Goal: Task Accomplishment & Management: Use online tool/utility

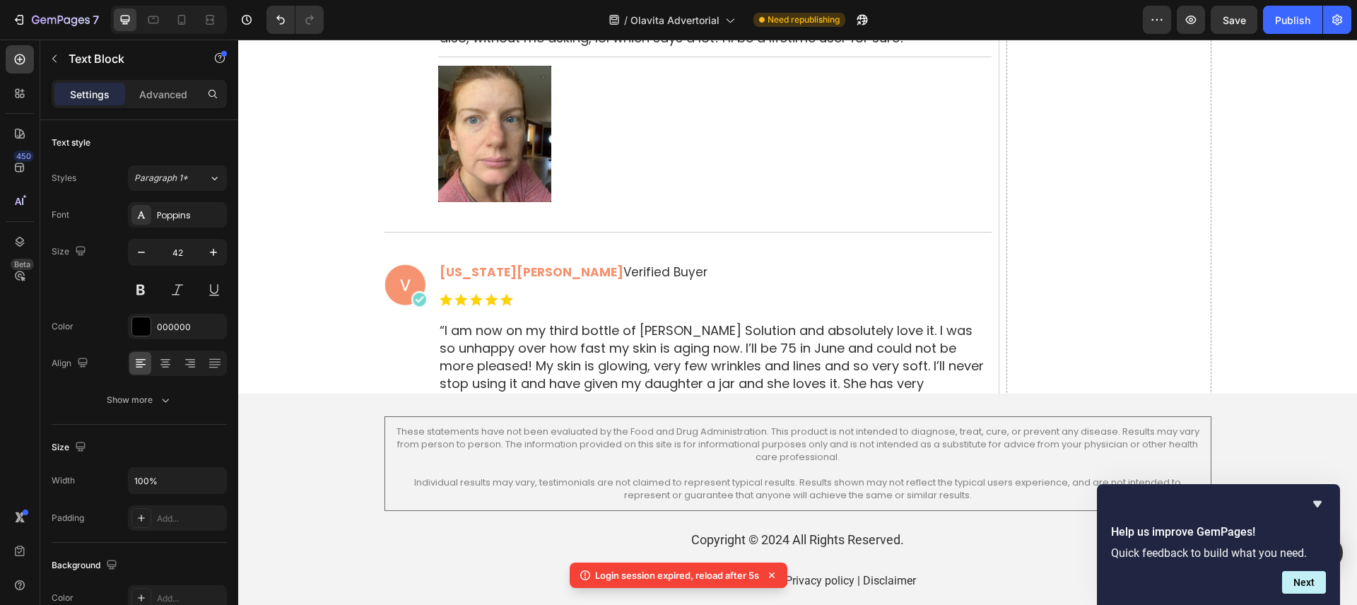
scroll to position [8978, 0]
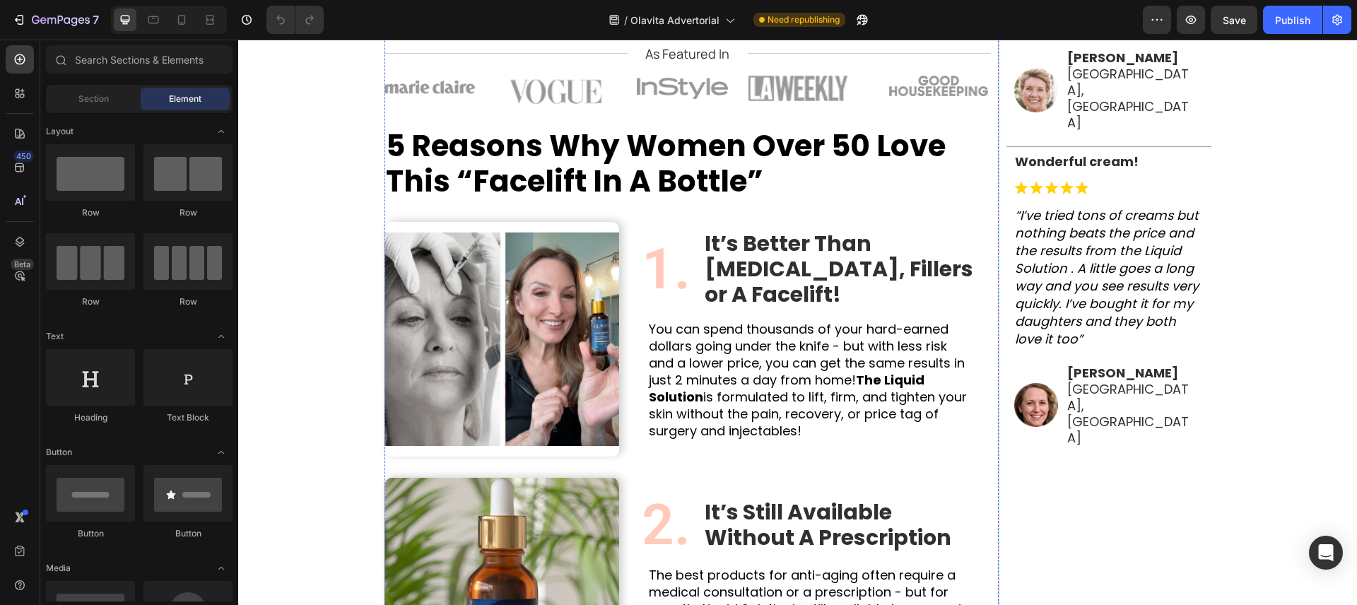
scroll to position [655, 0]
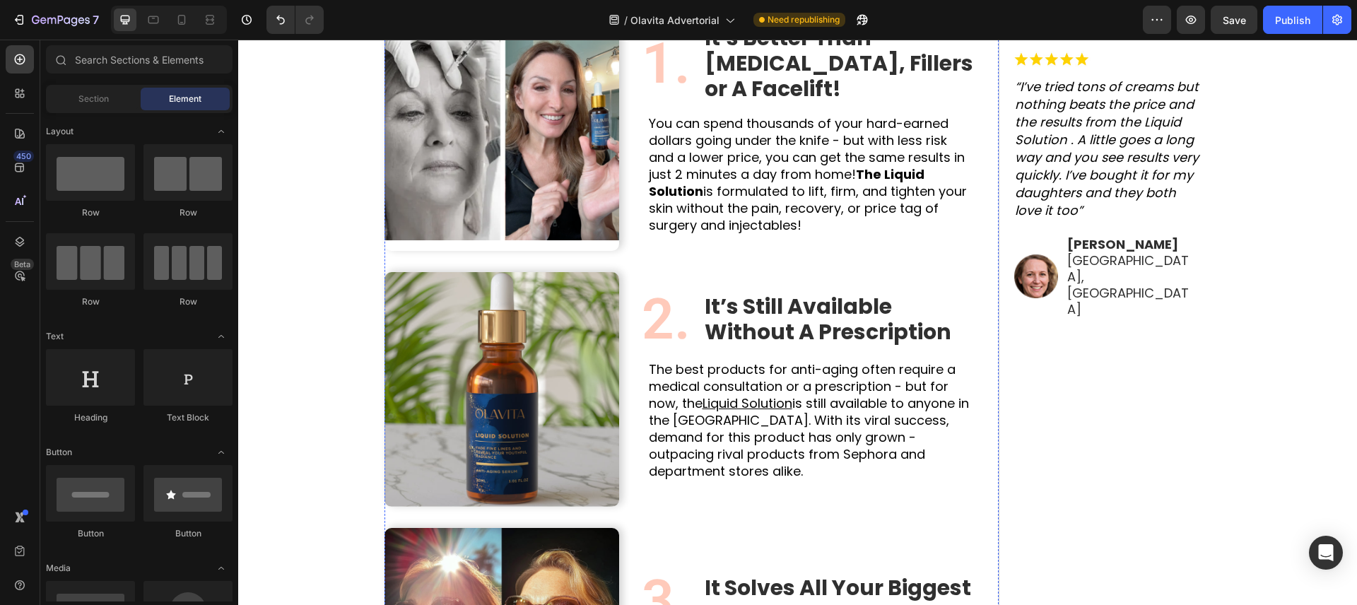
scroll to position [803, 0]
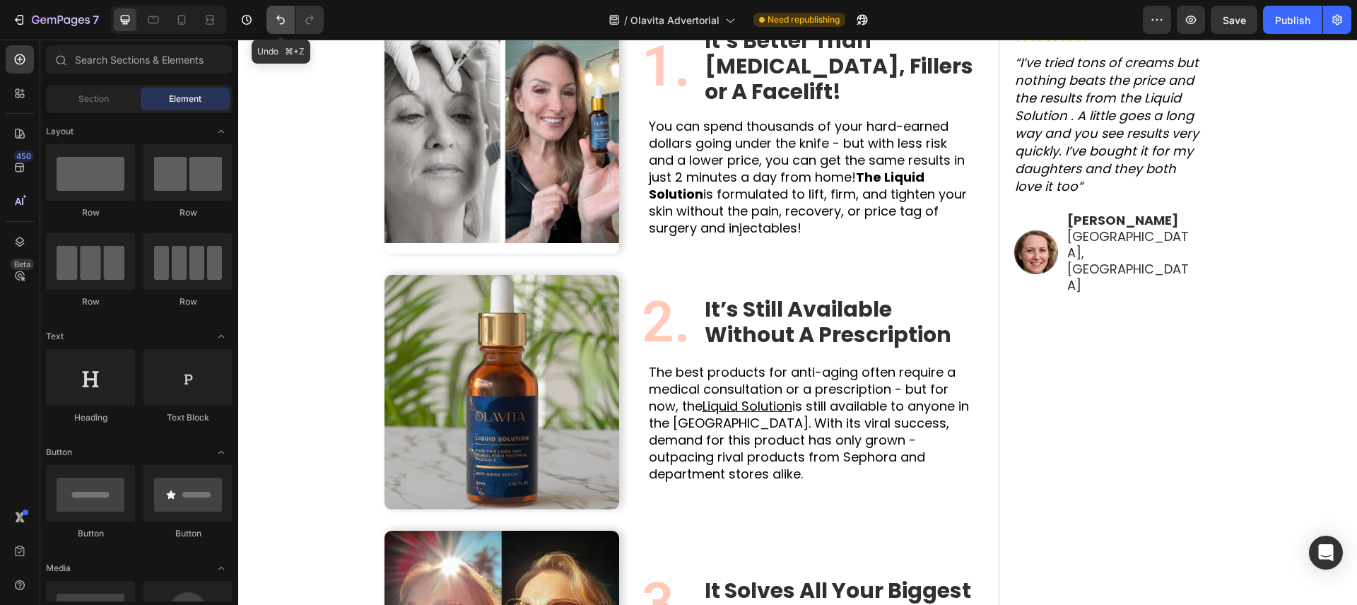
click at [282, 16] on icon "Undo/Redo" at bounding box center [281, 20] width 14 height 14
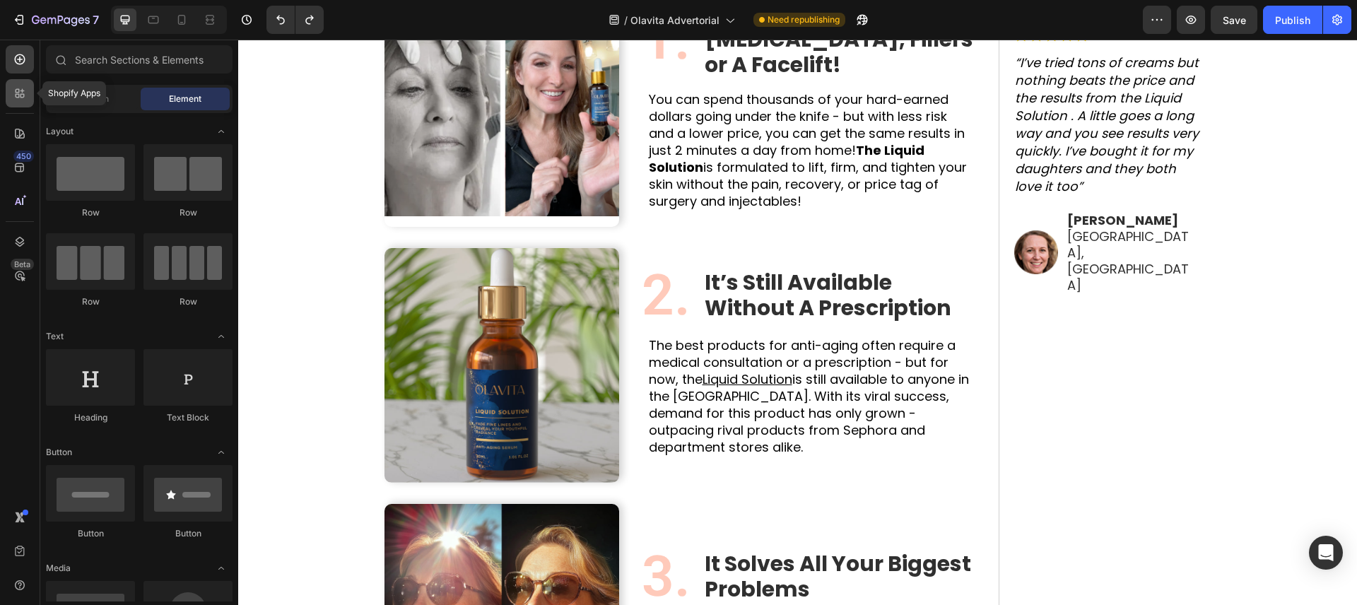
click at [29, 86] on div at bounding box center [20, 93] width 28 height 28
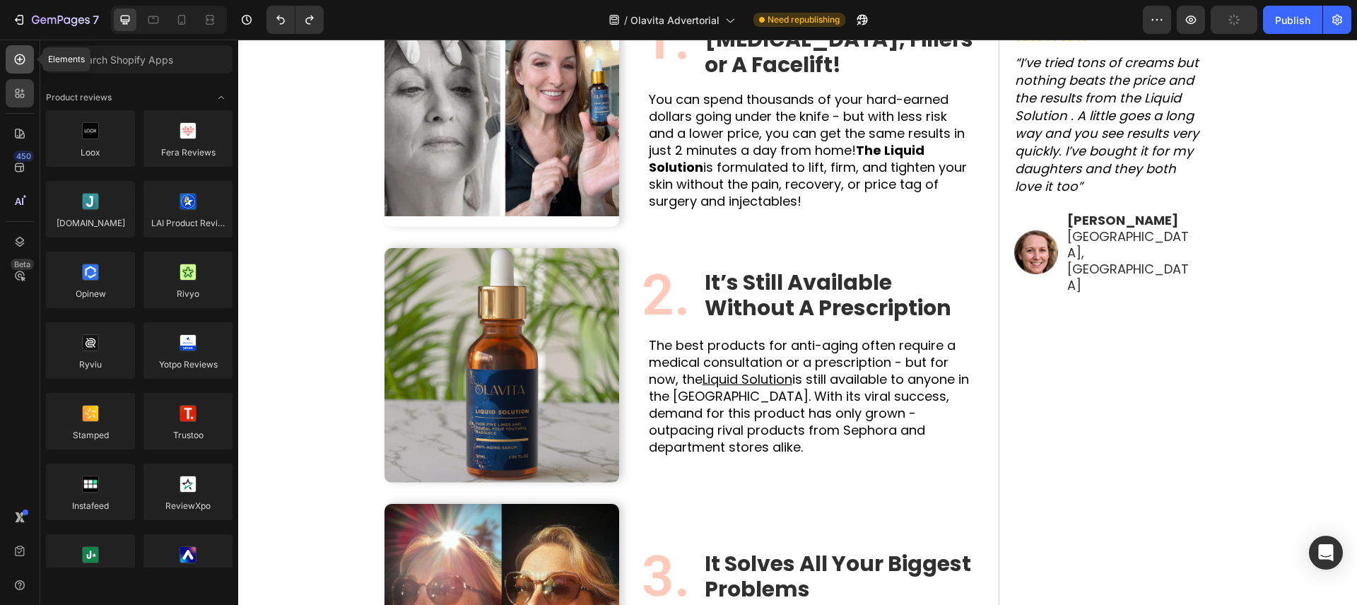
click at [17, 59] on icon at bounding box center [20, 60] width 6 height 6
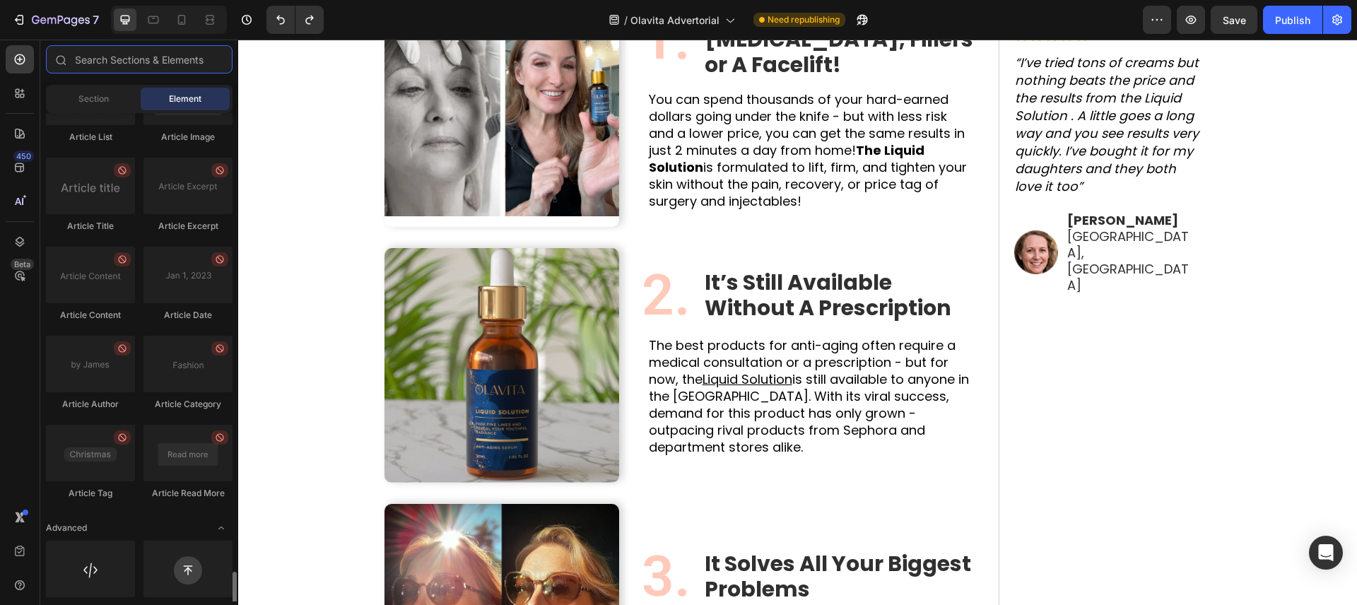
scroll to position [3700, 0]
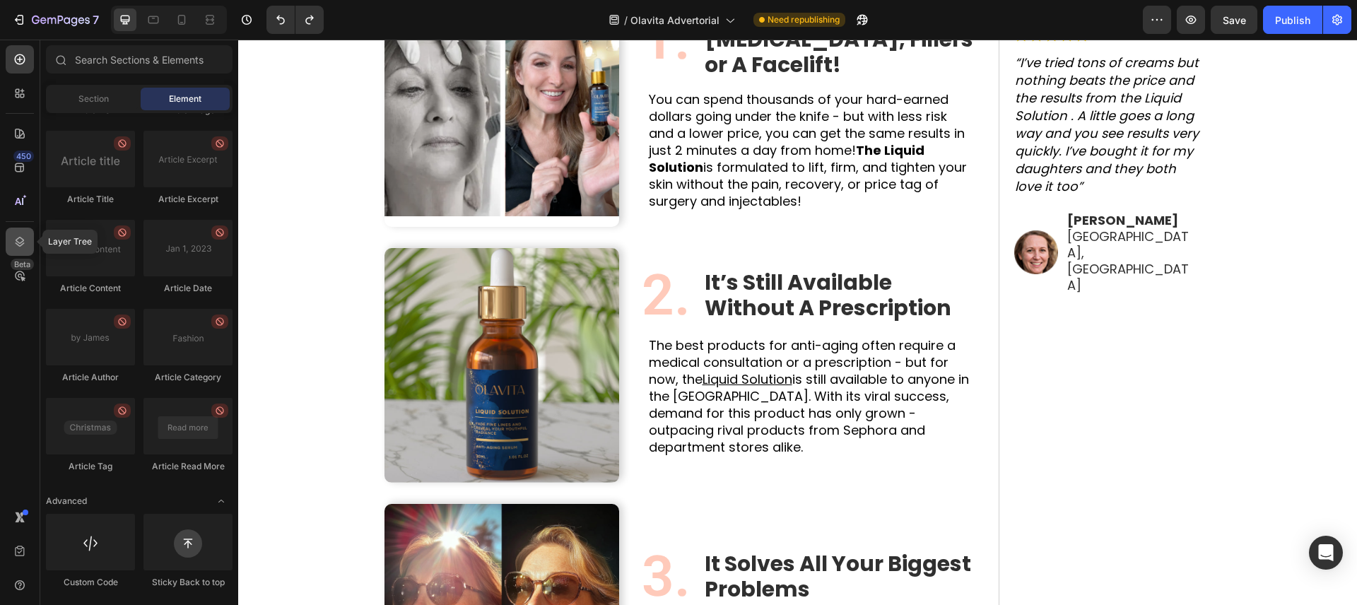
click at [14, 243] on icon at bounding box center [20, 242] width 14 height 14
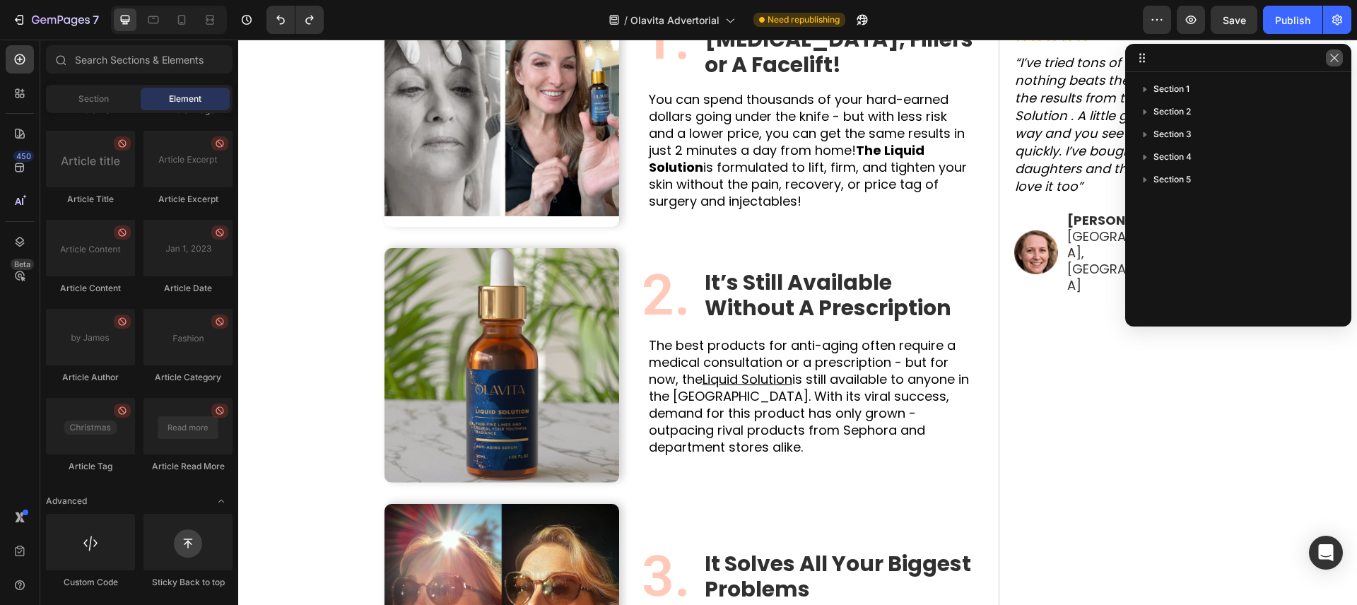
click at [1342, 61] on button "button" at bounding box center [1334, 57] width 17 height 17
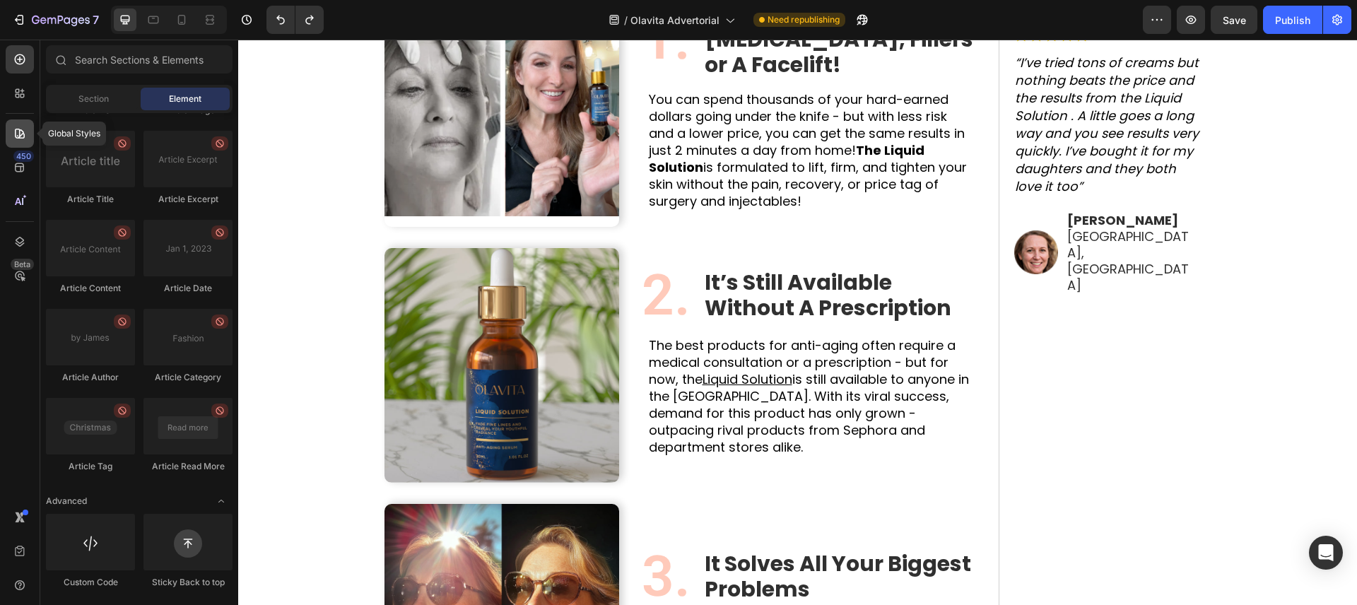
click at [20, 134] on icon at bounding box center [20, 134] width 10 height 10
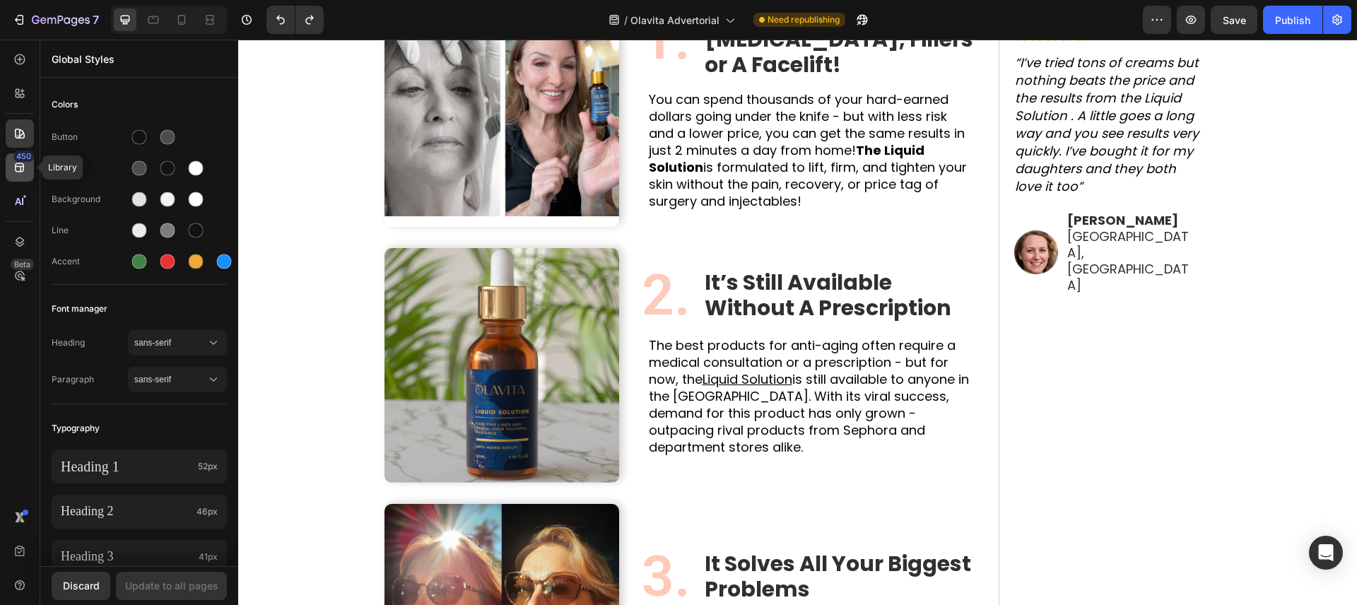
click at [21, 174] on icon at bounding box center [20, 167] width 14 height 14
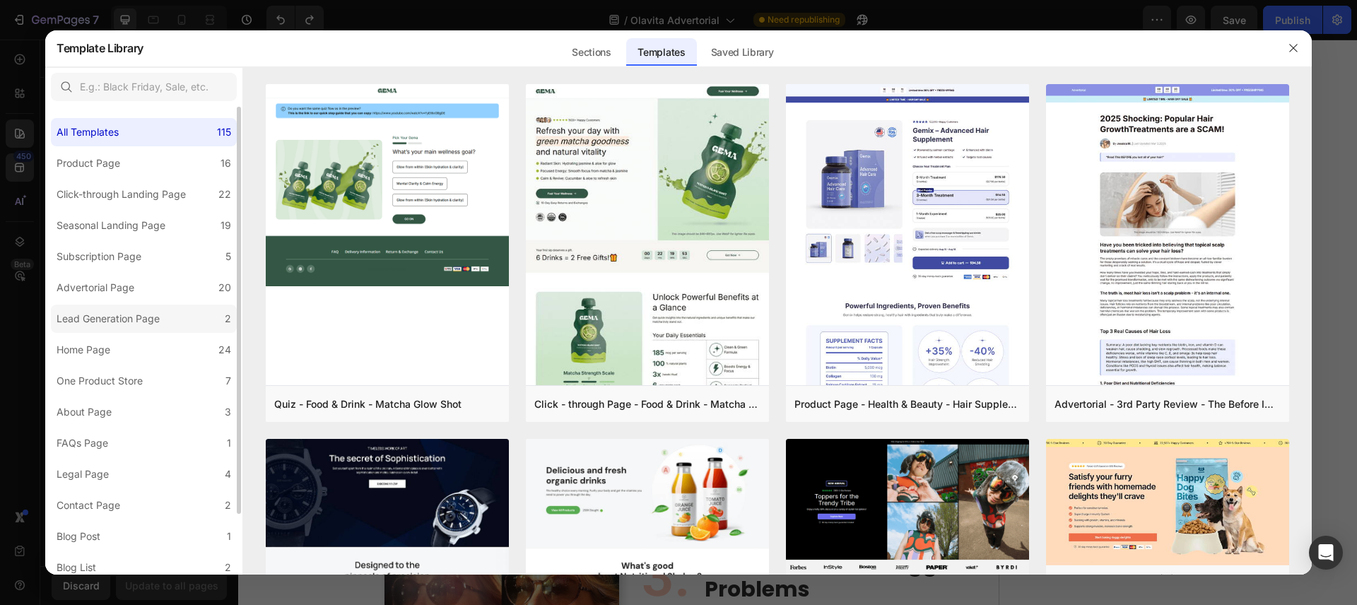
scroll to position [69, 0]
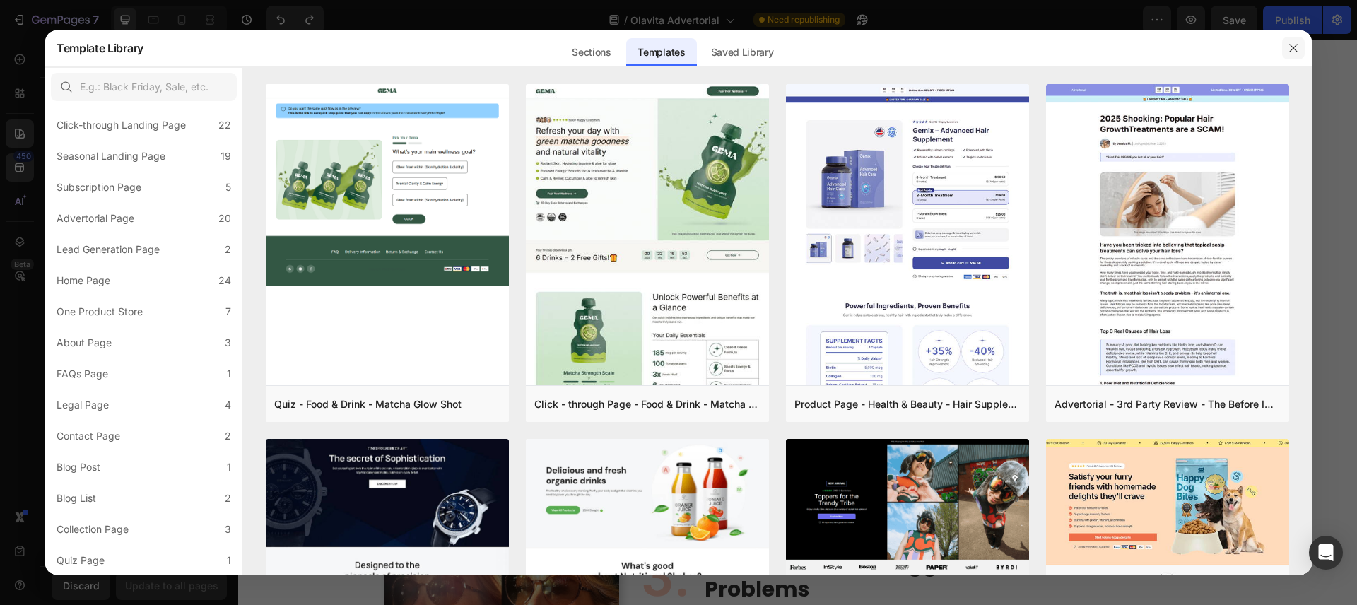
click at [1282, 47] on button "button" at bounding box center [1293, 48] width 23 height 23
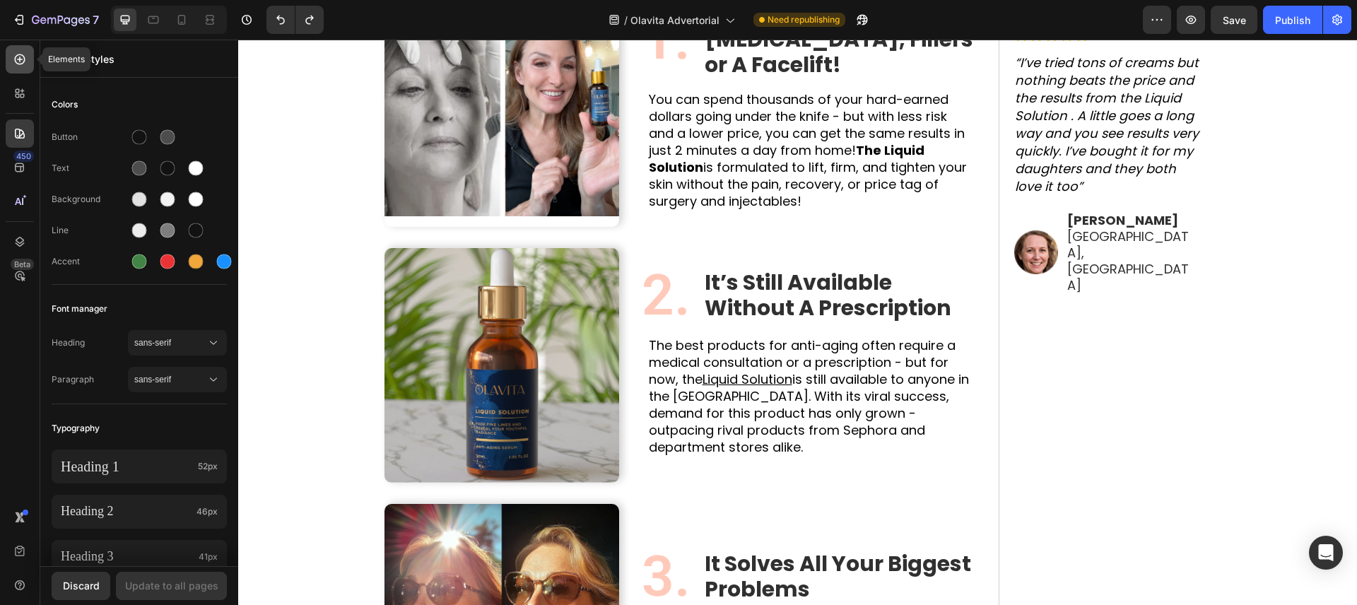
click at [20, 56] on icon at bounding box center [20, 59] width 14 height 14
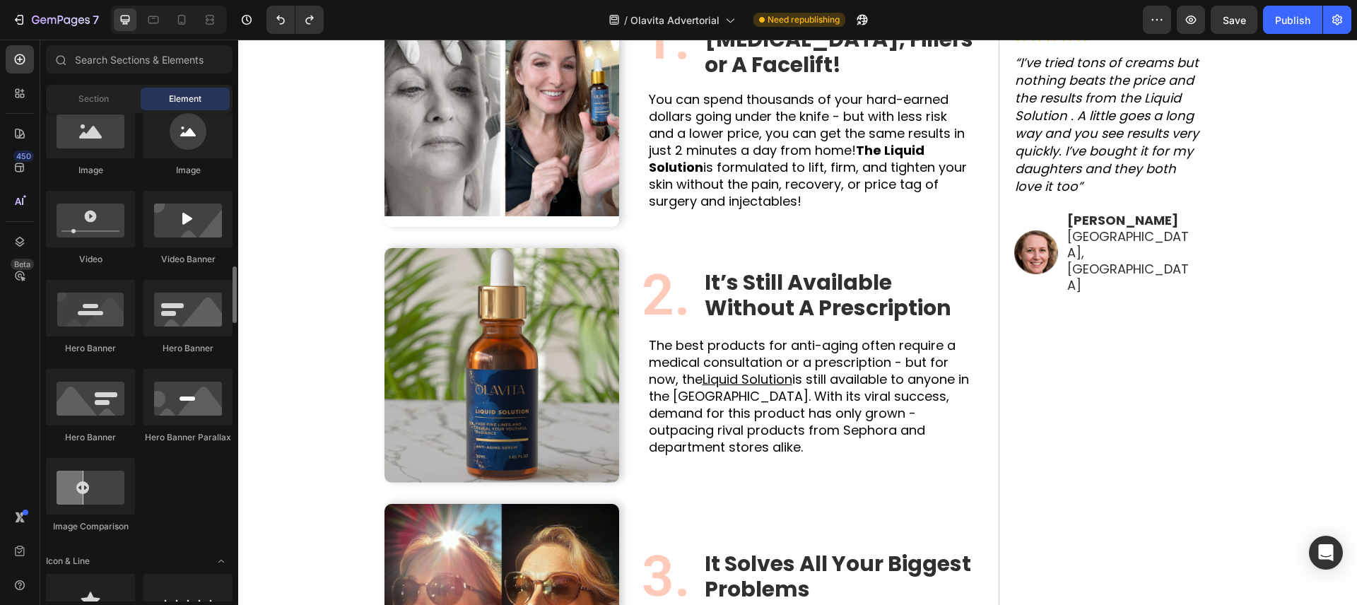
scroll to position [0, 0]
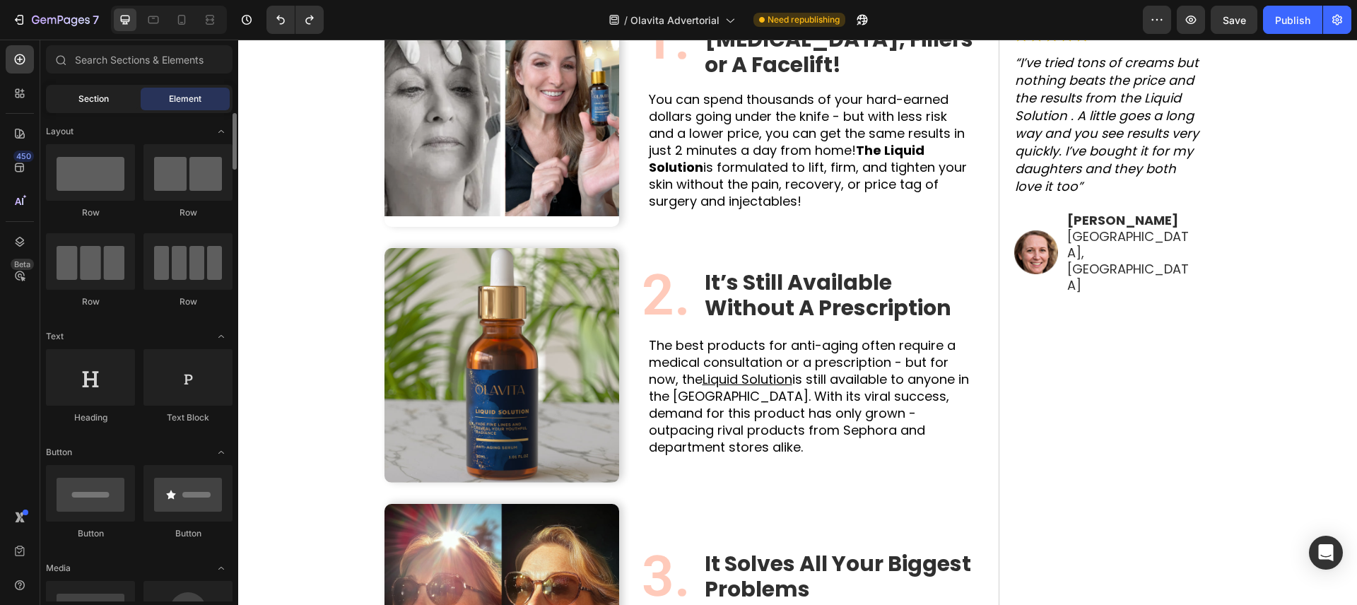
click at [92, 105] on div "Section" at bounding box center [93, 99] width 89 height 23
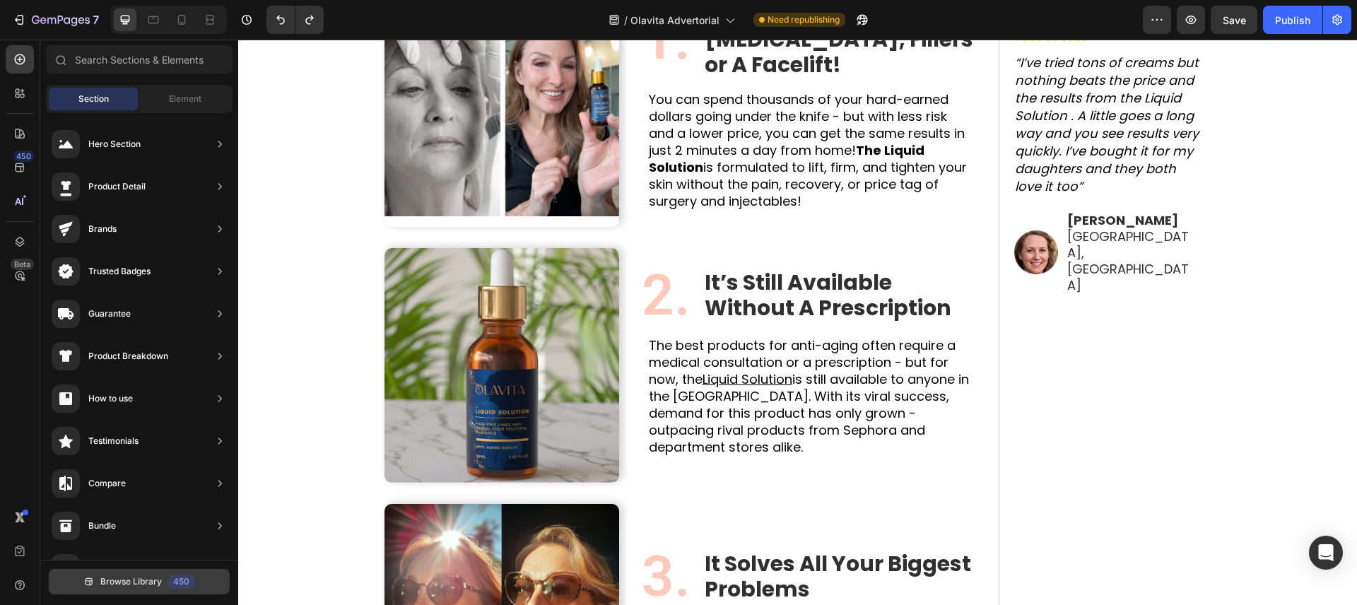
click at [136, 583] on span "Browse Library" at bounding box center [130, 581] width 61 height 13
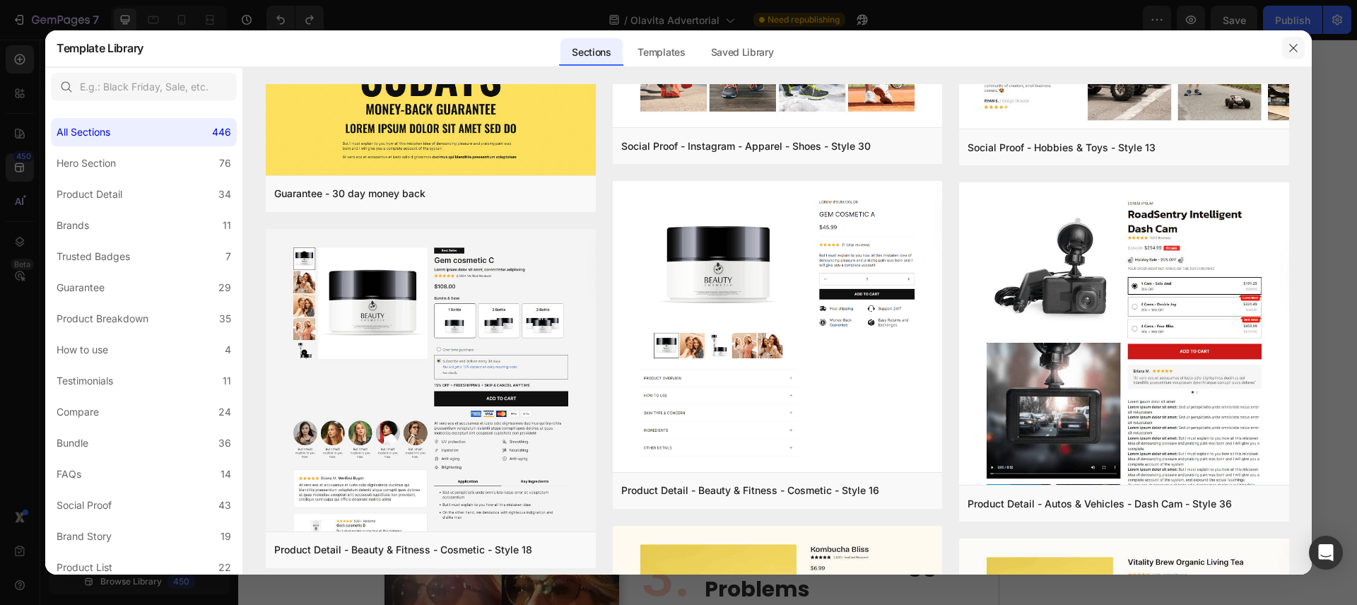
click at [1287, 40] on button "button" at bounding box center [1293, 48] width 23 height 23
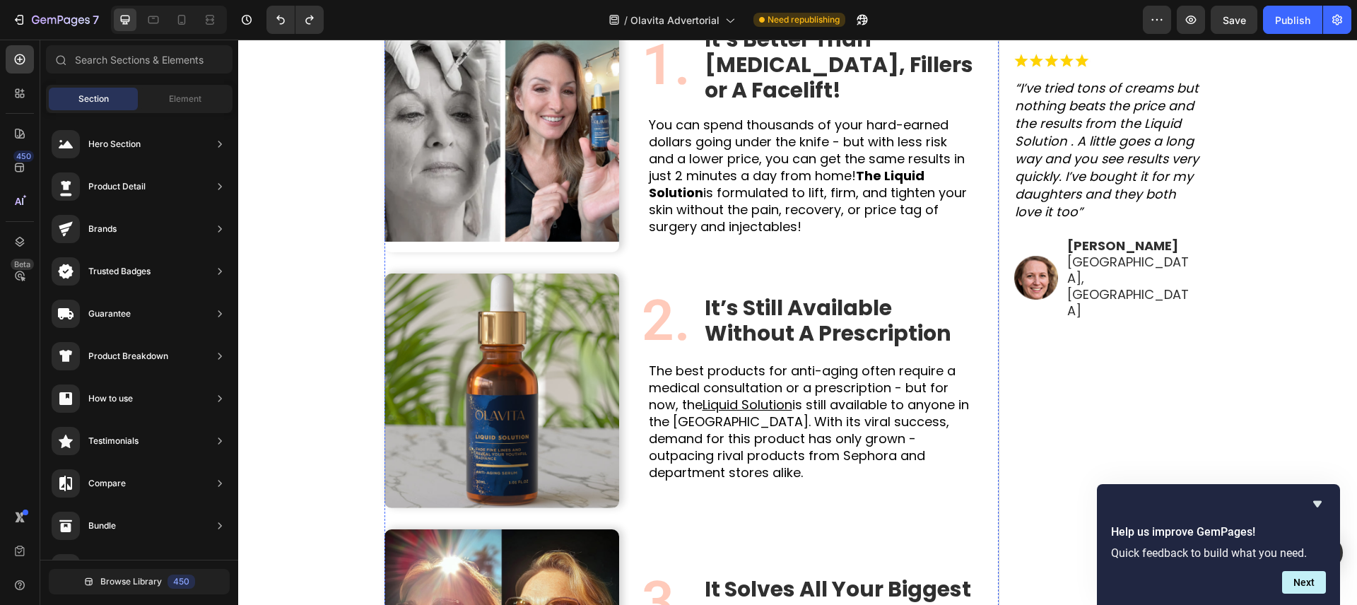
scroll to position [775, 0]
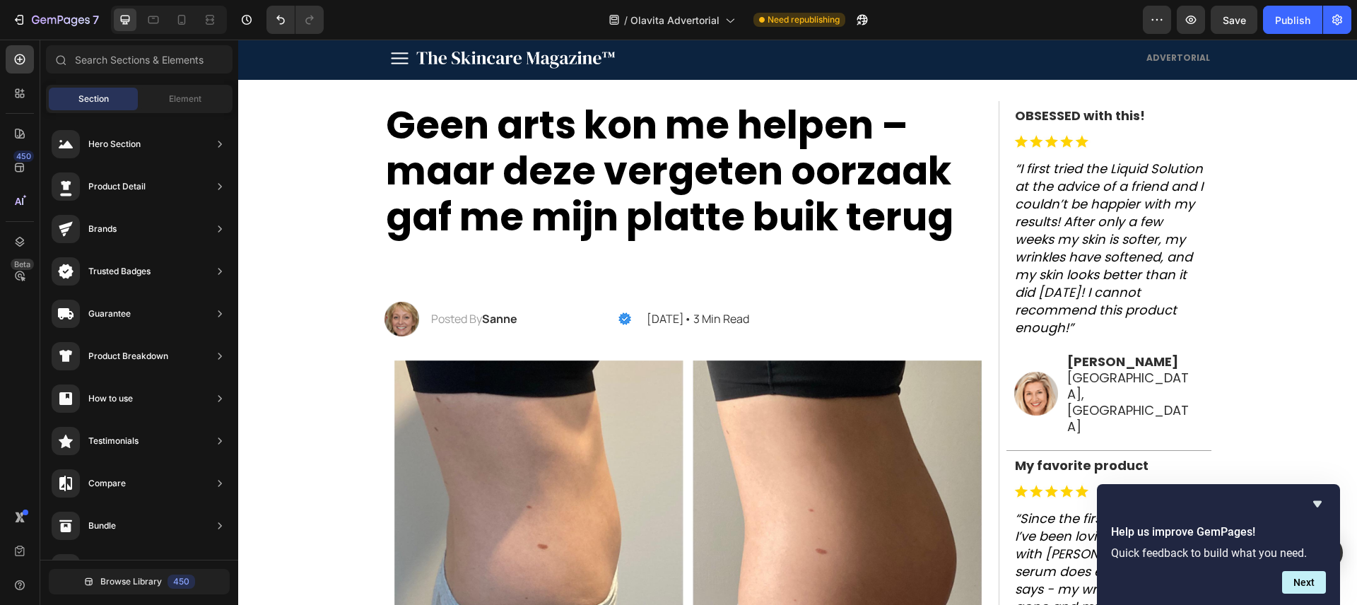
scroll to position [0, 0]
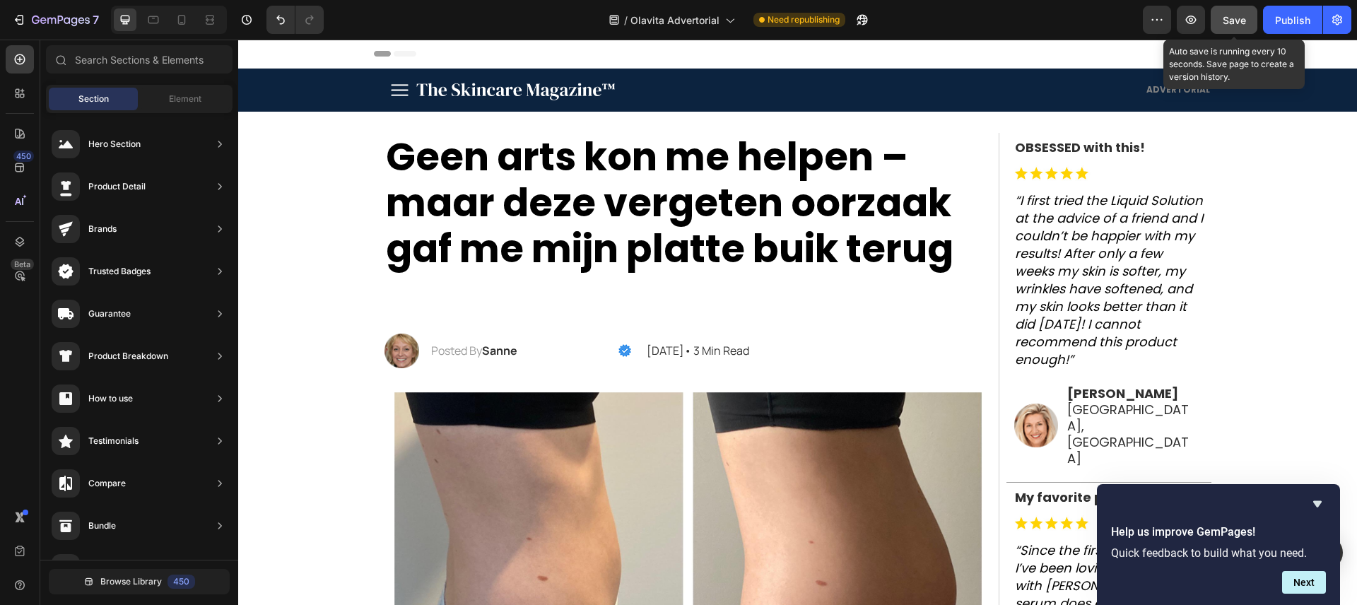
click at [1233, 14] on span "Save" at bounding box center [1234, 20] width 23 height 12
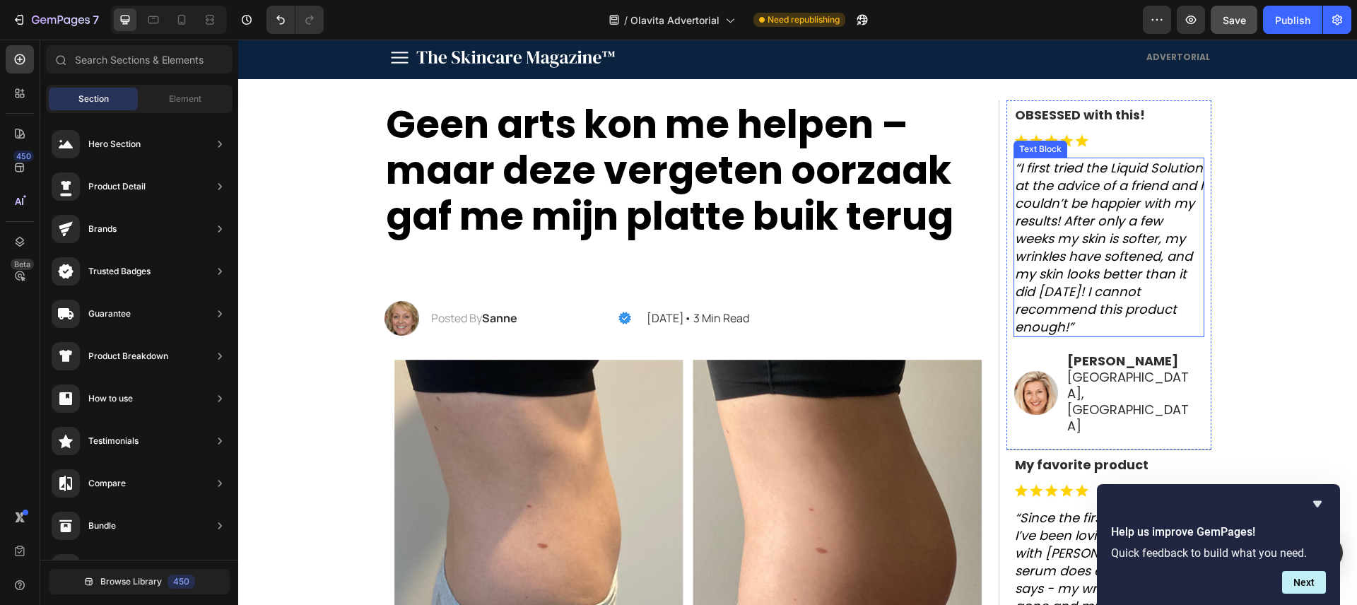
scroll to position [36, 0]
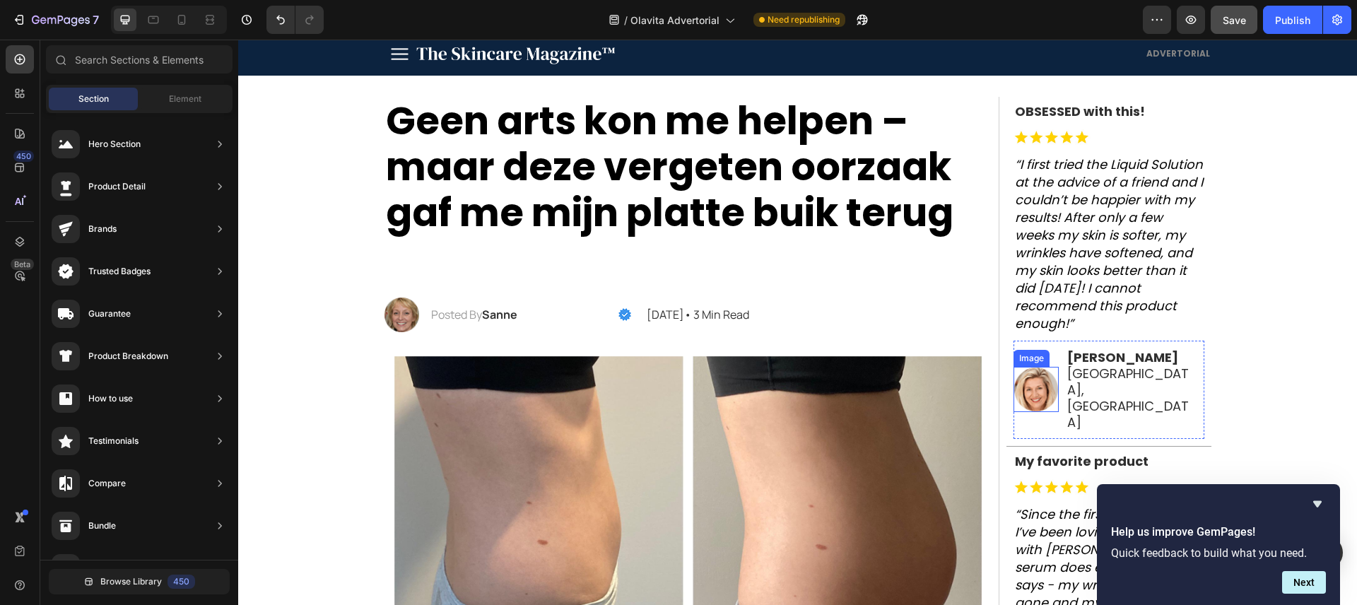
click at [1032, 367] on img at bounding box center [1036, 389] width 45 height 45
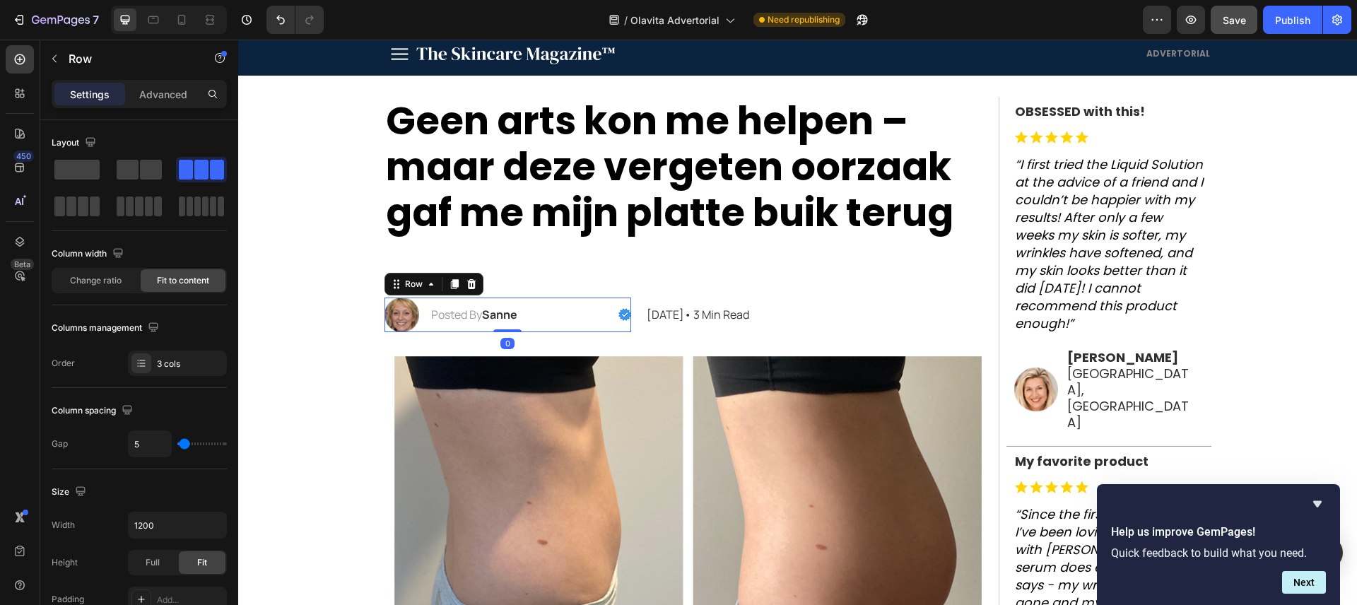
click at [418, 309] on div "Image Posted By Sanne Text Block [DATE]• 3 Min Read Text Block Row Image Row 0" at bounding box center [508, 315] width 247 height 35
click at [415, 310] on img at bounding box center [402, 315] width 35 height 35
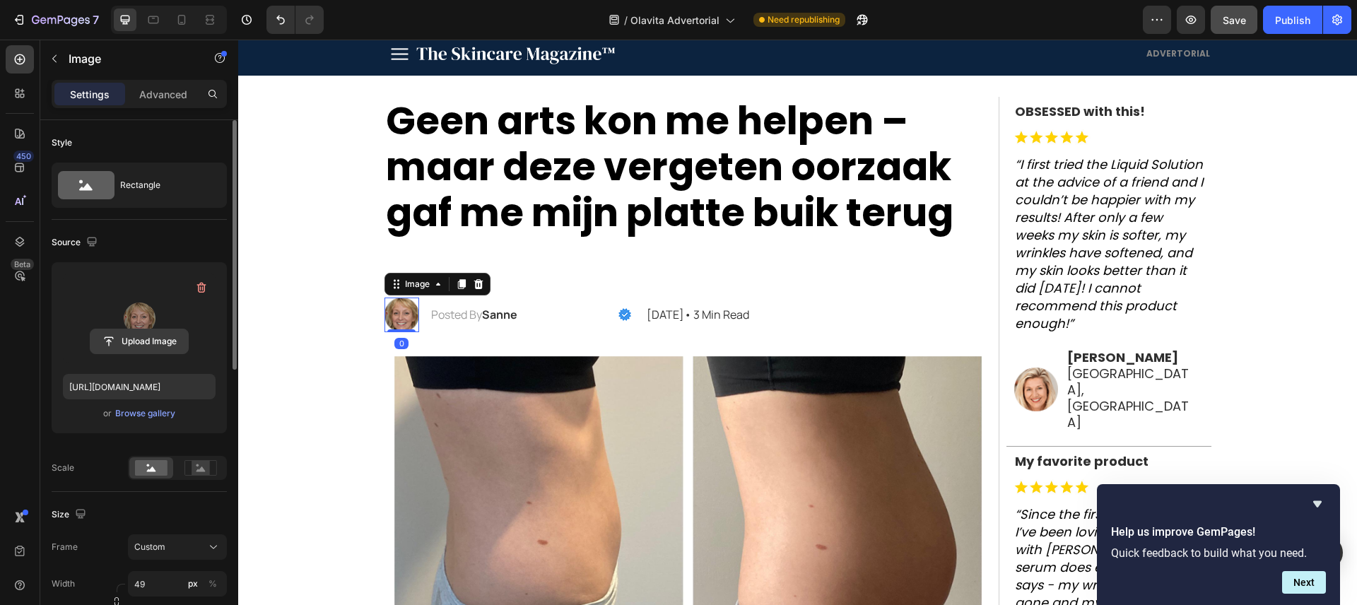
click at [136, 336] on input "file" at bounding box center [139, 341] width 98 height 24
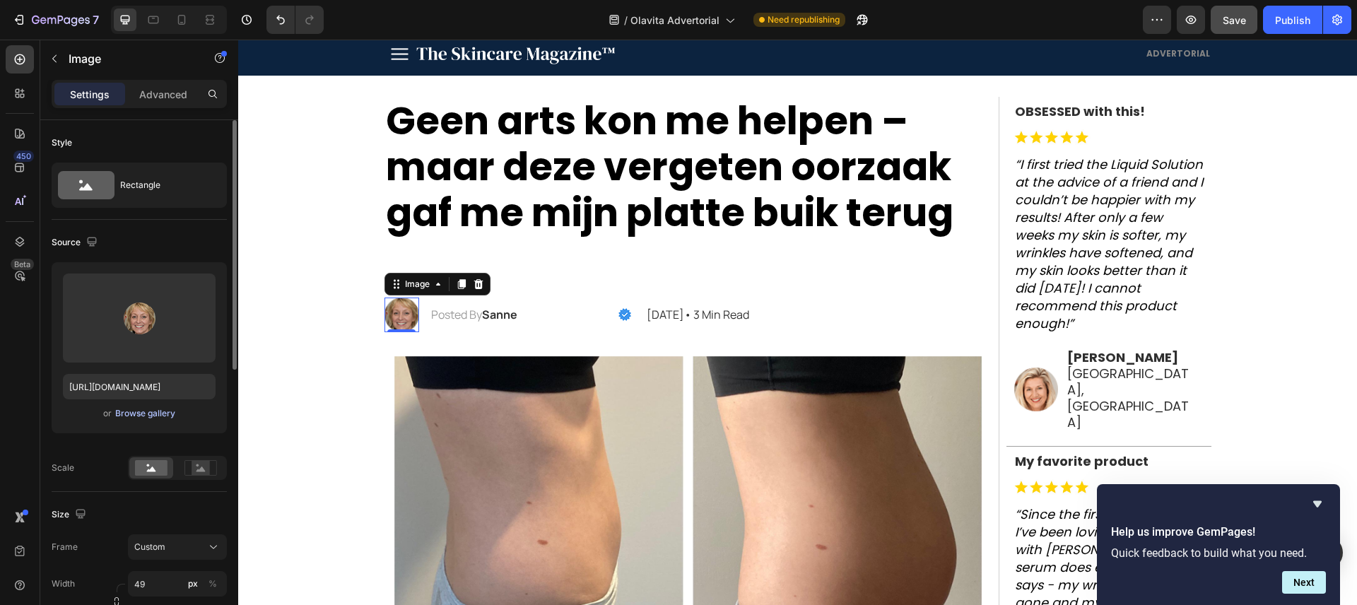
click at [148, 416] on div "Browse gallery" at bounding box center [145, 413] width 60 height 13
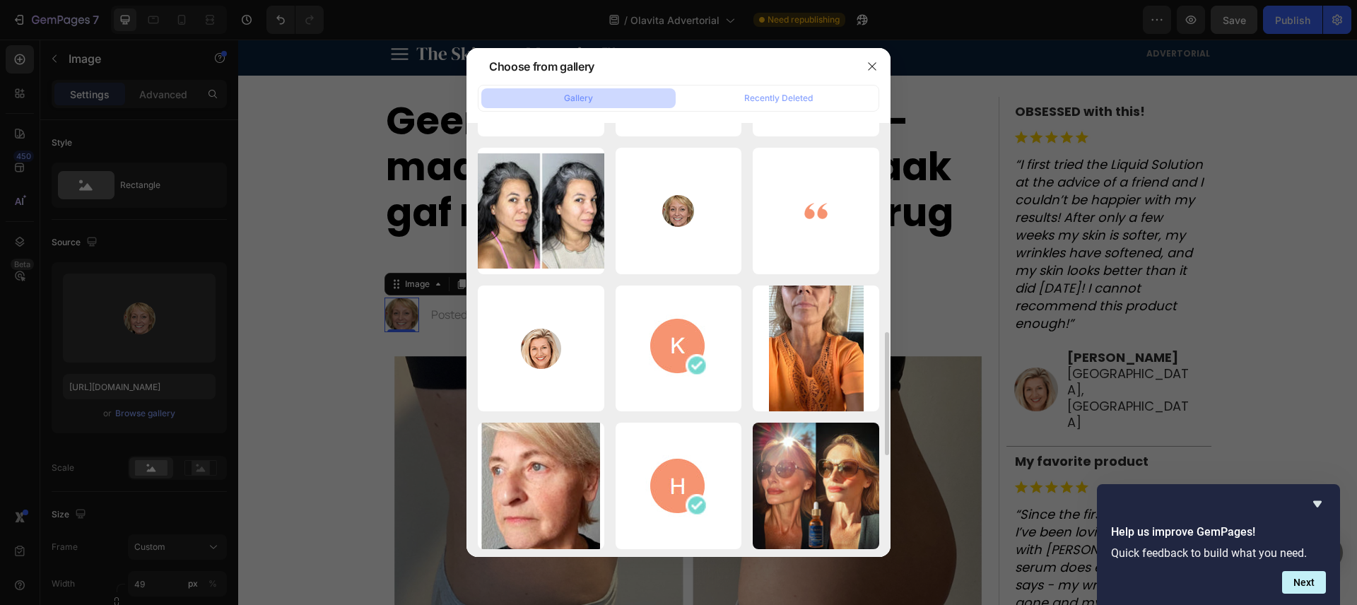
scroll to position [816, 0]
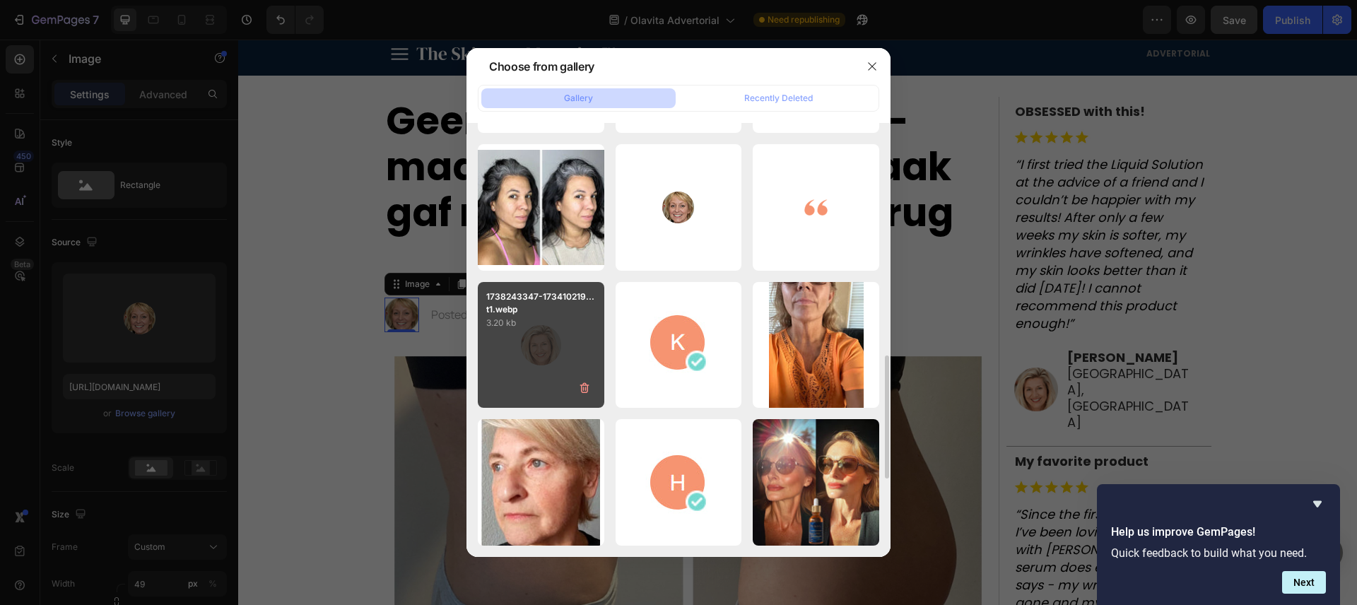
click at [558, 324] on p "3.20 kb" at bounding box center [541, 323] width 110 height 14
type input "[URL][DOMAIN_NAME]"
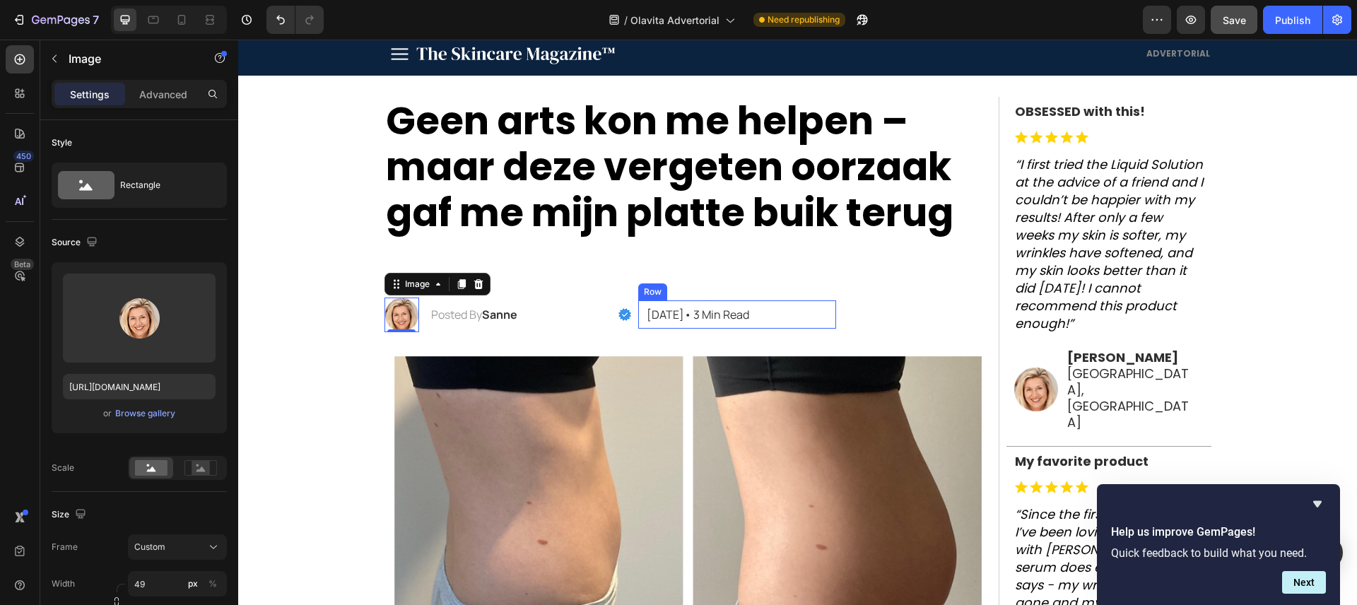
scroll to position [63, 0]
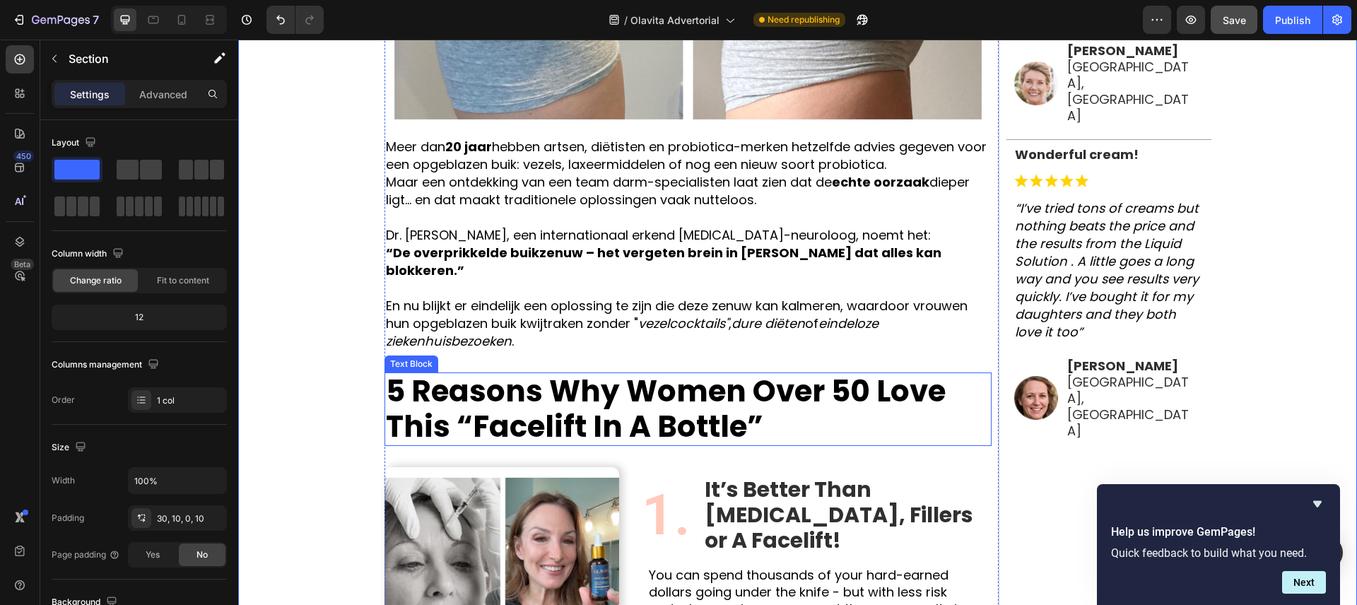
scroll to position [658, 0]
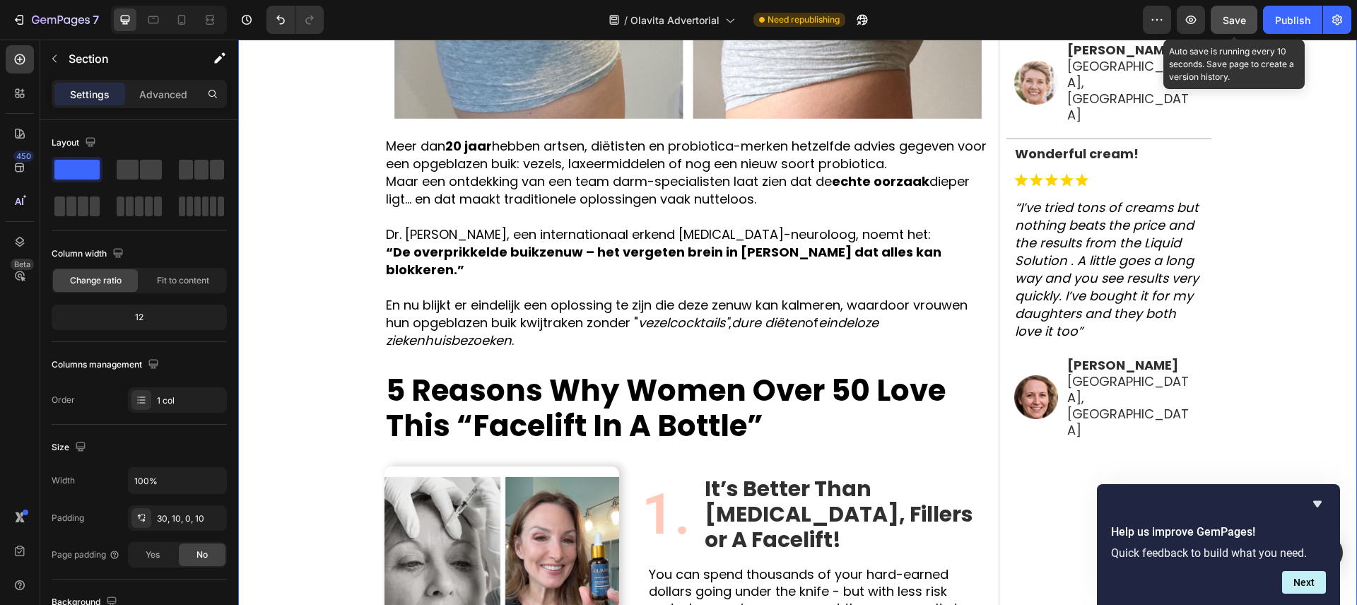
click at [1228, 33] on button "Save" at bounding box center [1234, 20] width 47 height 28
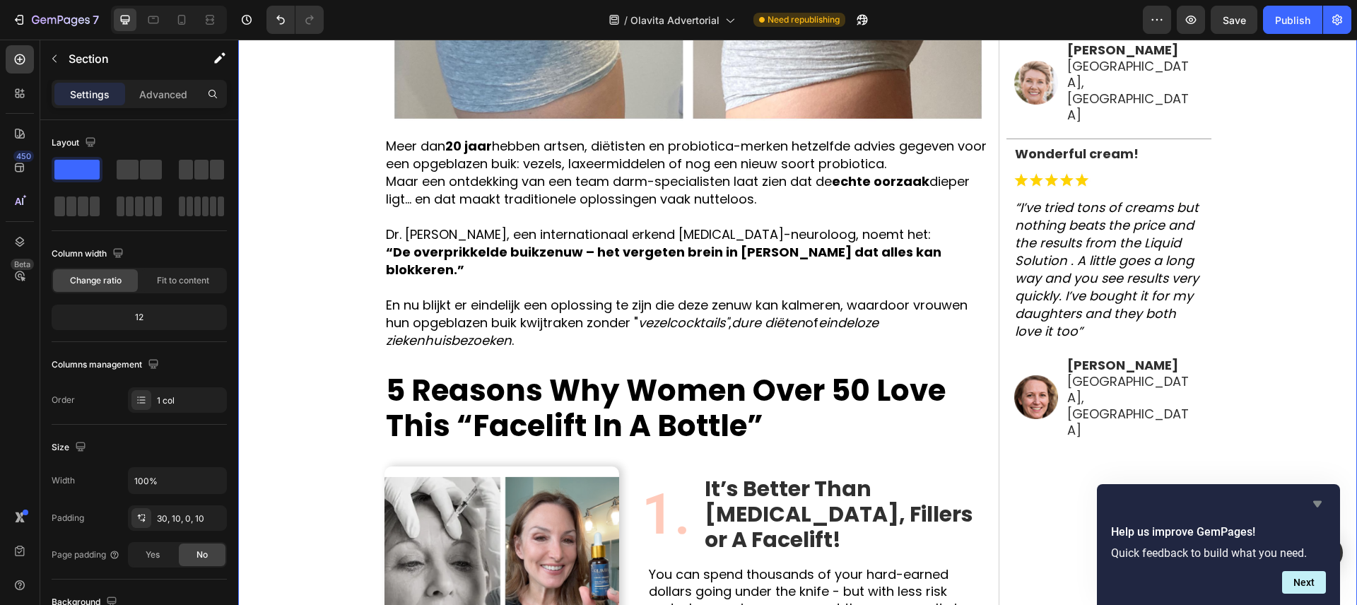
click at [1321, 507] on icon "Hide survey" at bounding box center [1317, 503] width 17 height 17
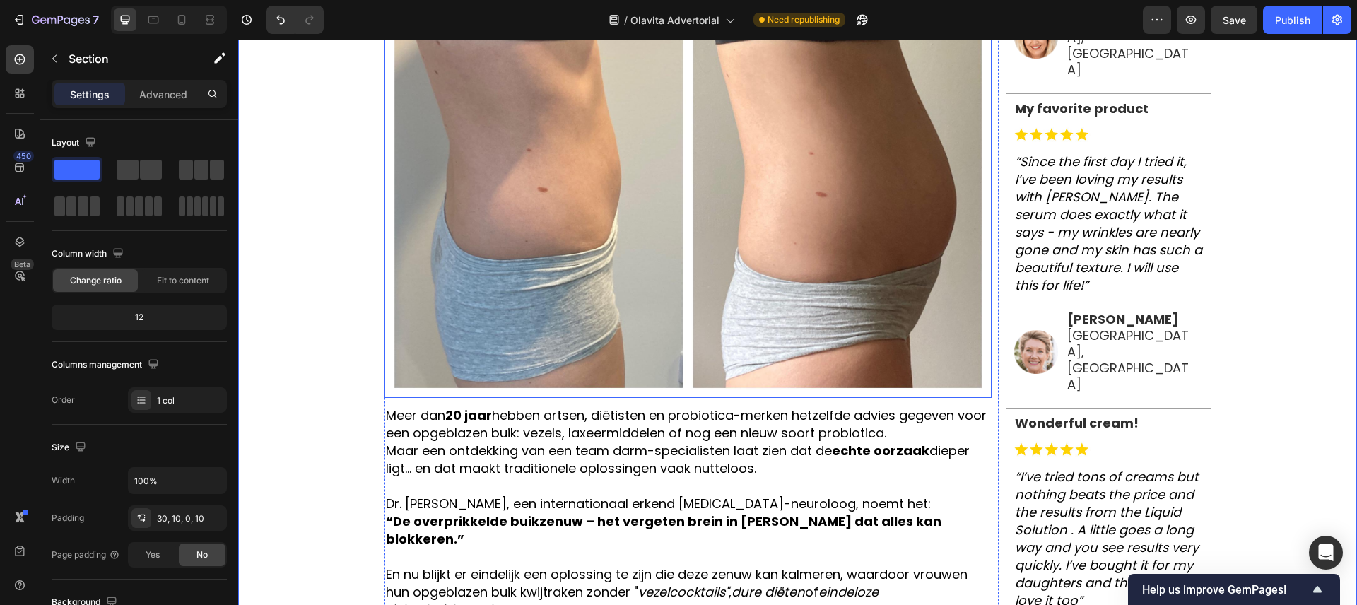
scroll to position [386, 0]
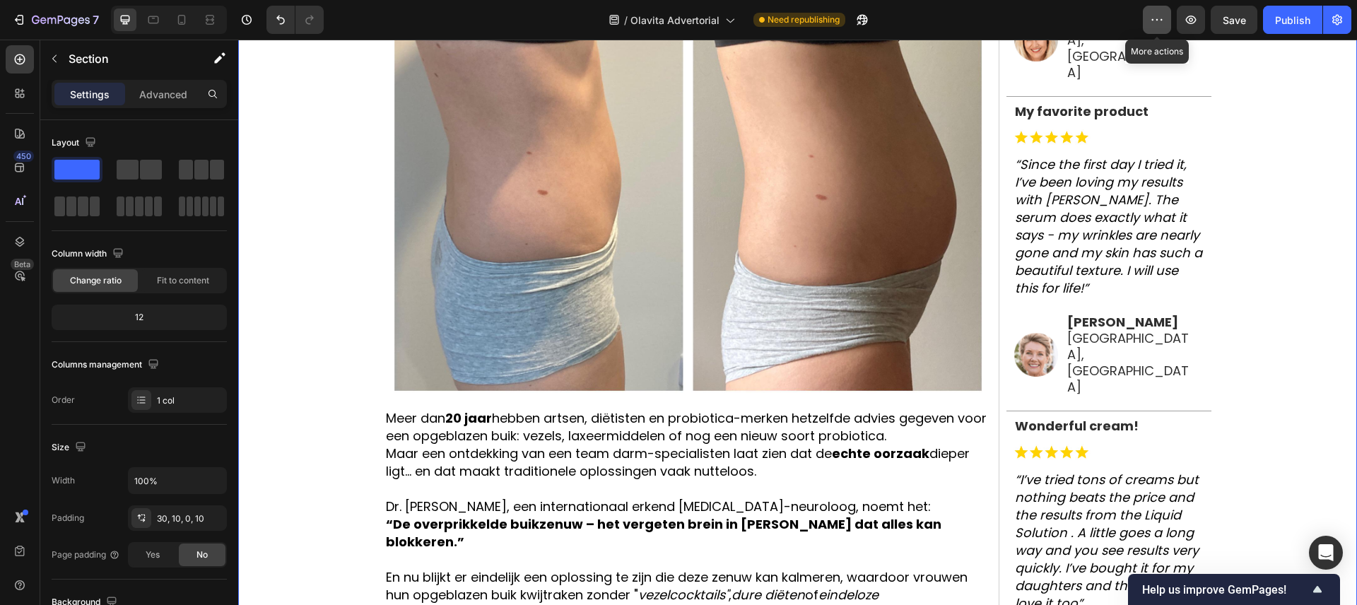
click at [1166, 18] on button "button" at bounding box center [1157, 20] width 28 height 28
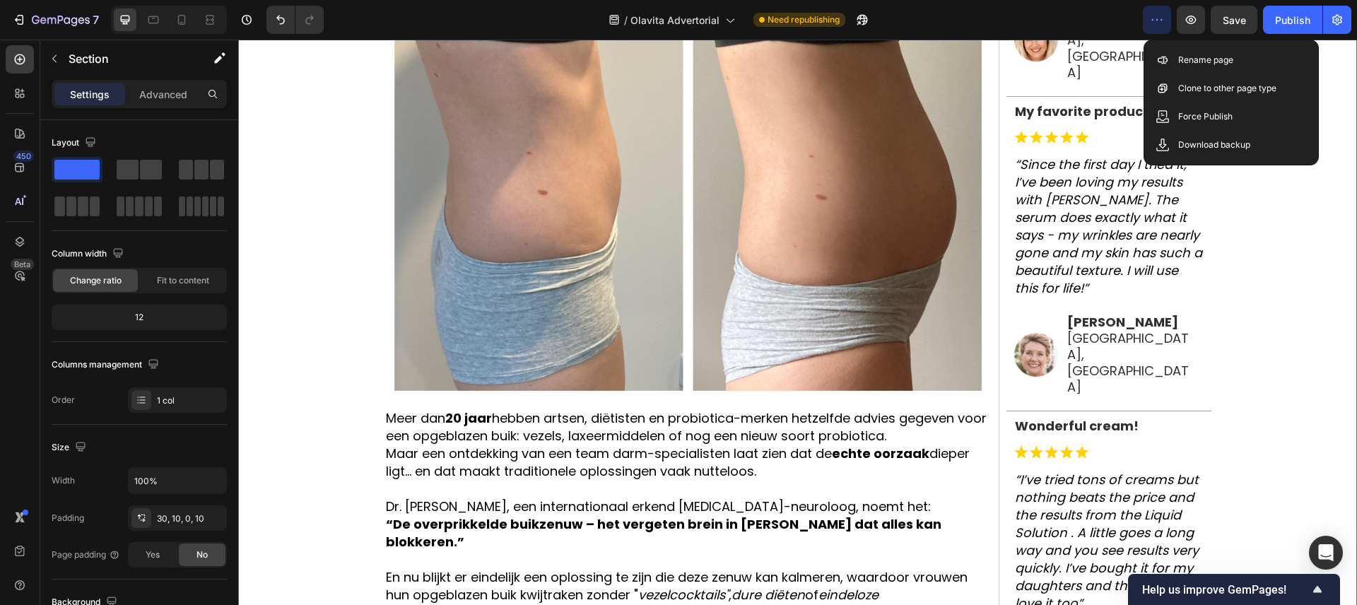
click at [1165, 18] on button "button" at bounding box center [1157, 20] width 28 height 28
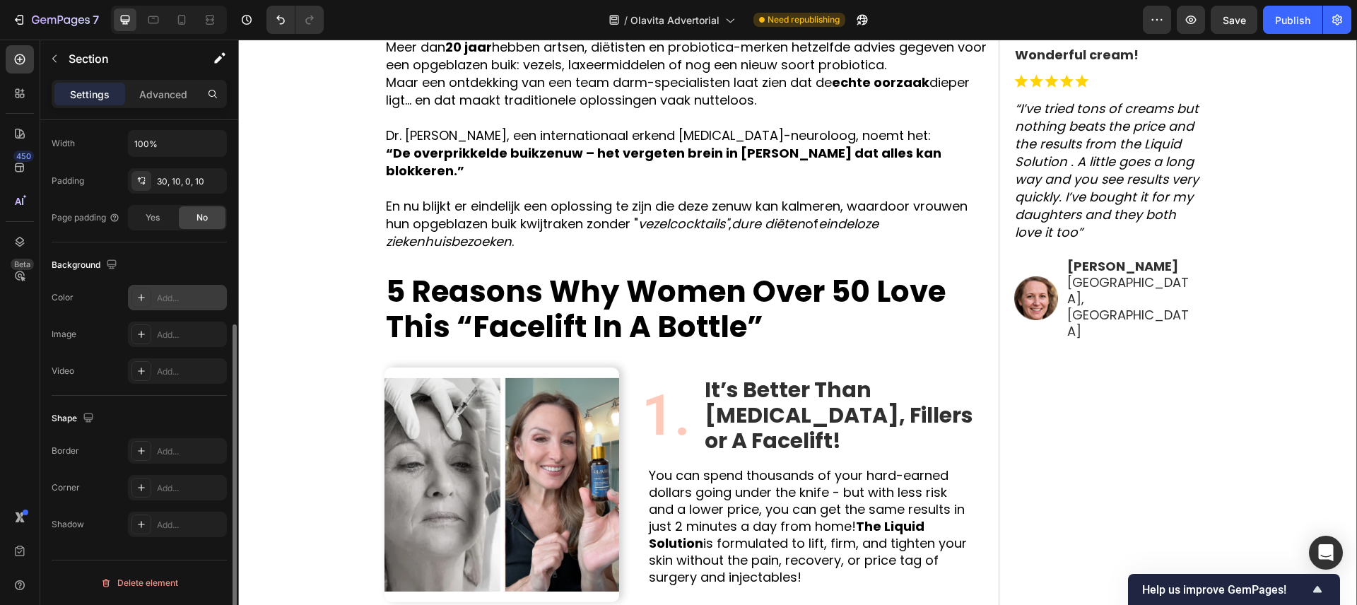
scroll to position [0, 0]
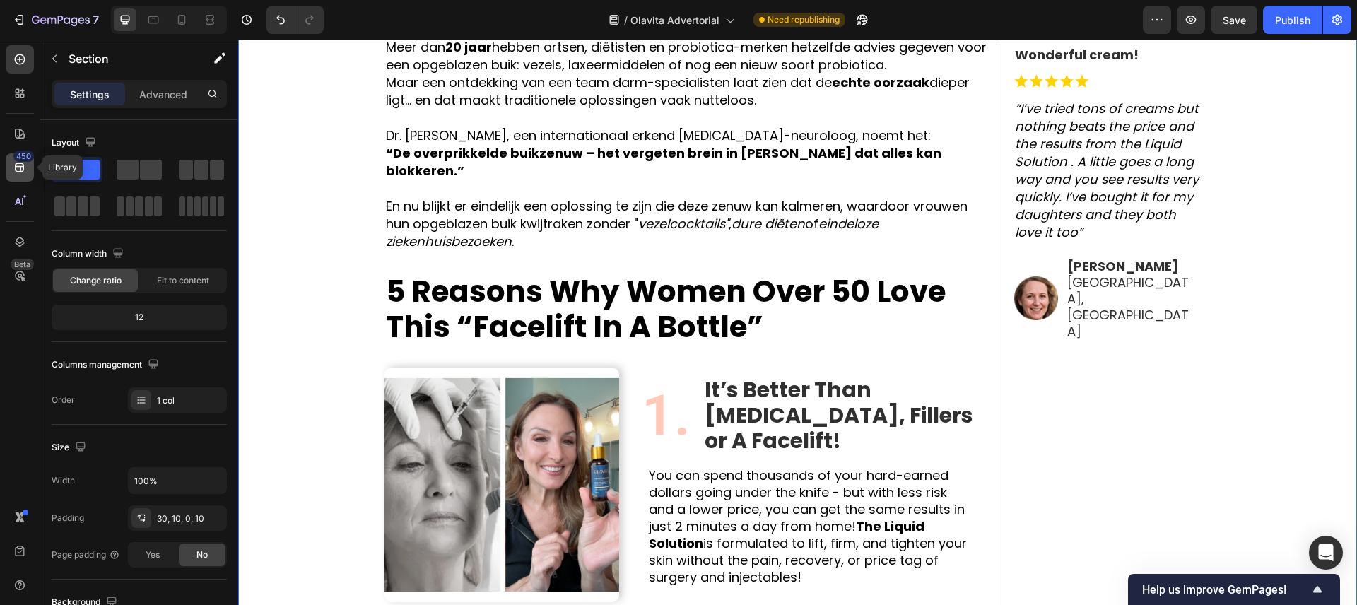
click at [21, 175] on div "450" at bounding box center [20, 167] width 28 height 28
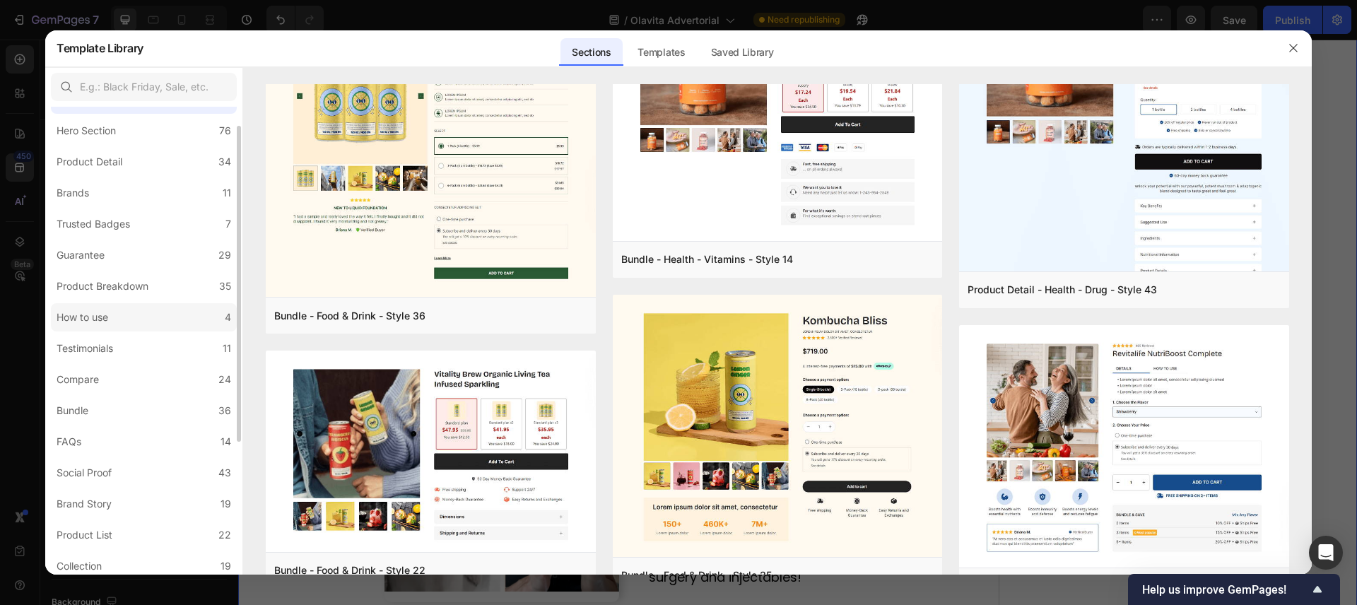
scroll to position [36, 0]
click at [151, 376] on label "Compare 24" at bounding box center [144, 376] width 186 height 28
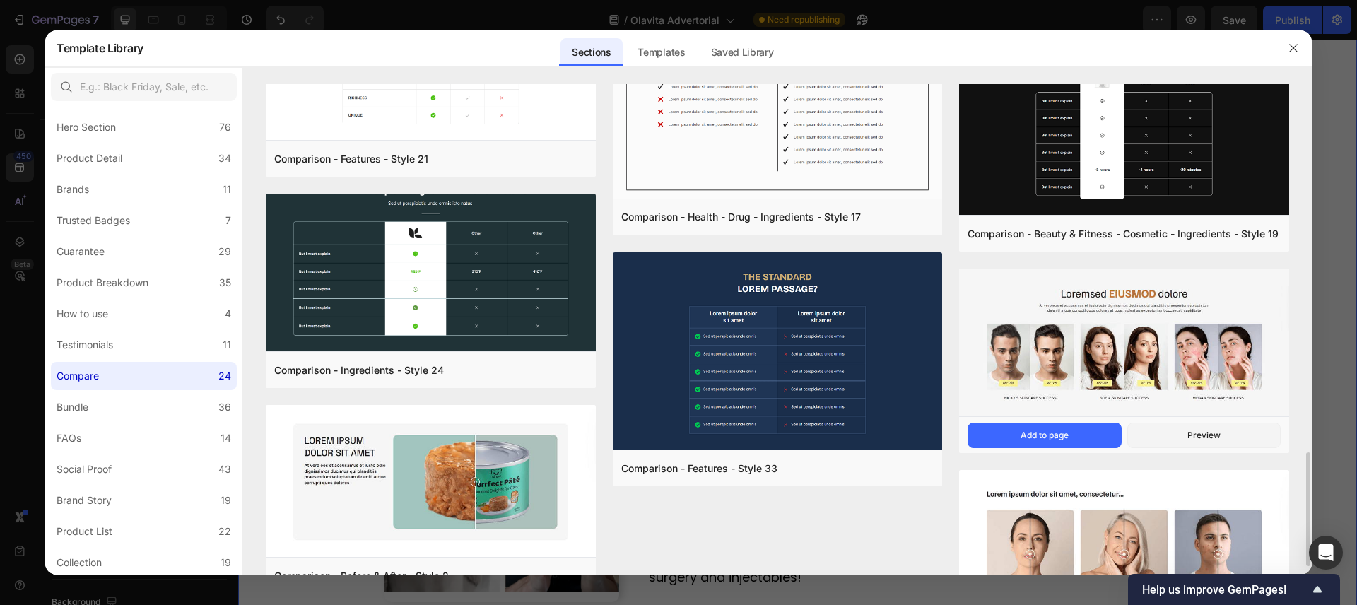
scroll to position [1621, 0]
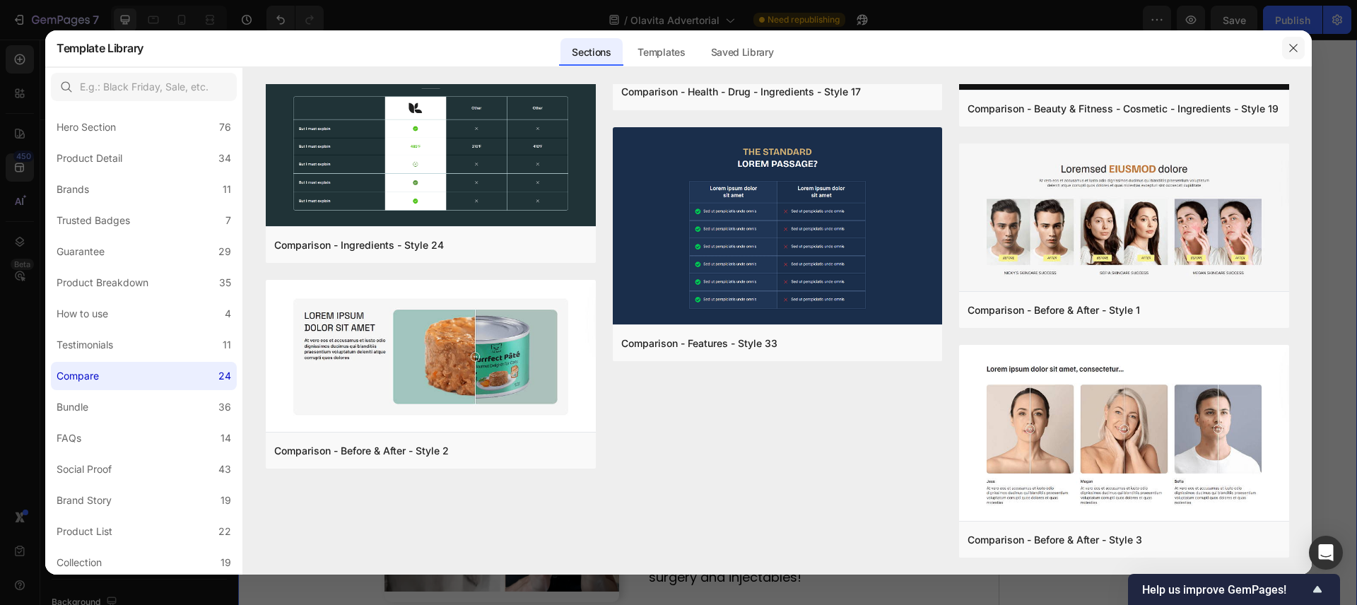
click at [1291, 46] on icon "button" at bounding box center [1293, 49] width 8 height 8
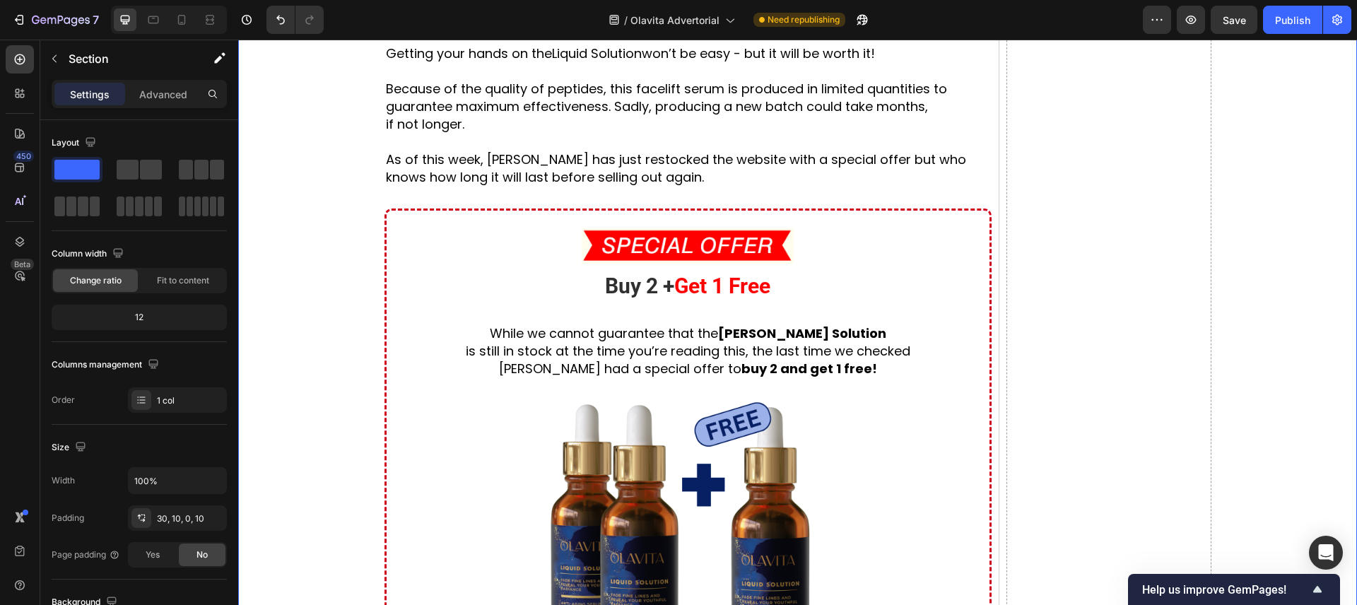
scroll to position [5036, 0]
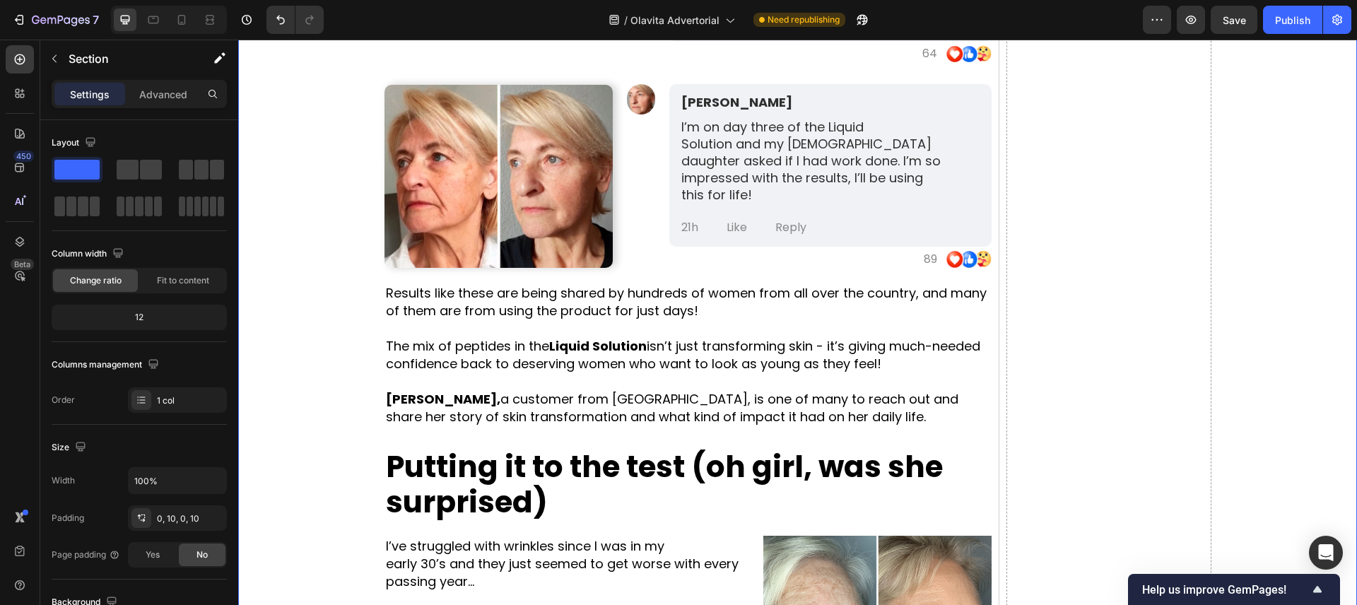
scroll to position [3544, 0]
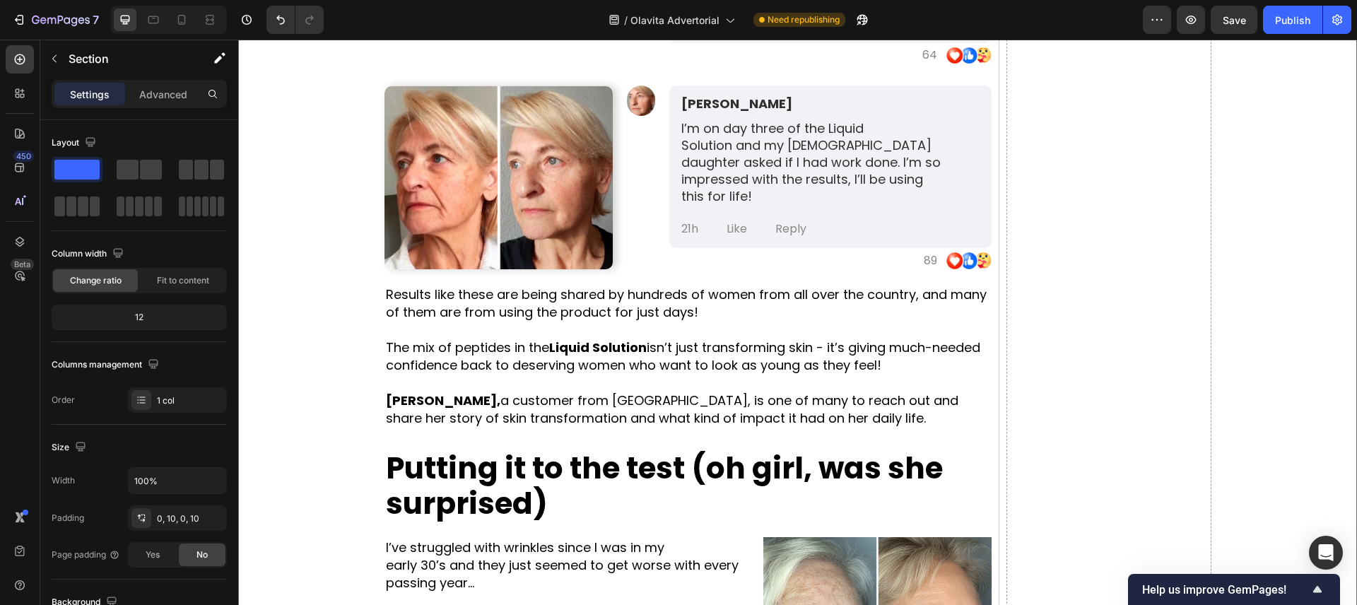
click at [166, 12] on div at bounding box center [169, 20] width 116 height 28
click at [168, 12] on div at bounding box center [169, 20] width 116 height 28
click at [170, 12] on div at bounding box center [181, 19] width 23 height 23
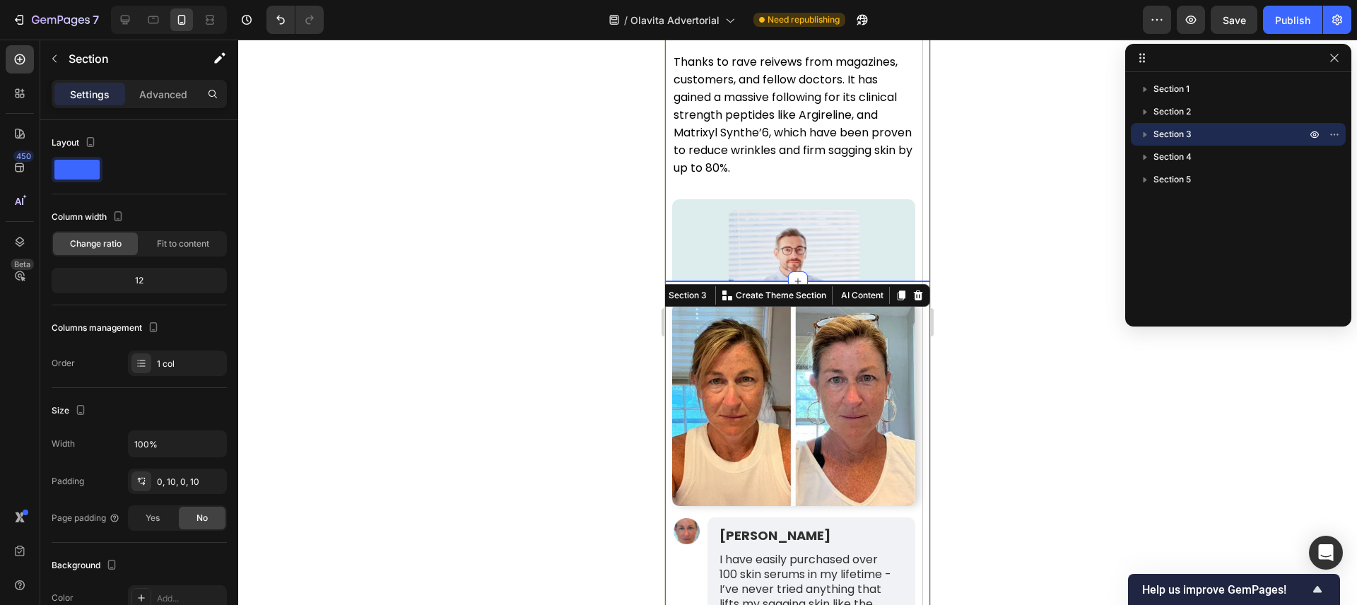
scroll to position [3140, 0]
click at [615, 212] on div at bounding box center [797, 322] width 1119 height 565
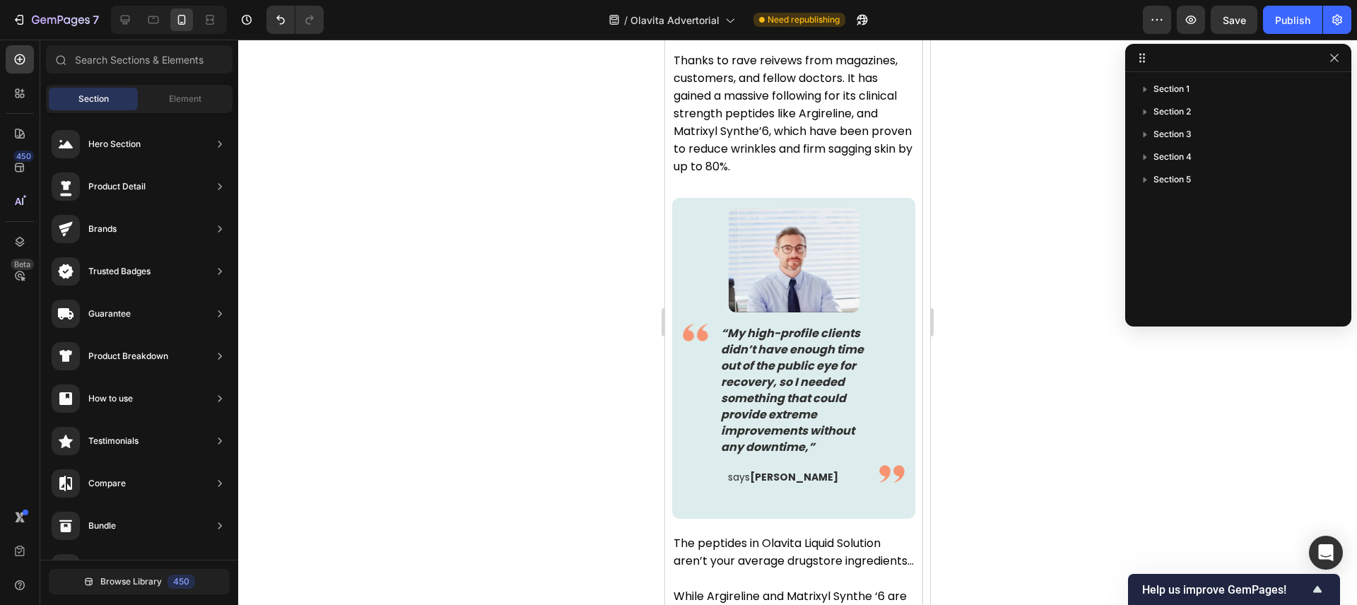
click at [1340, 57] on button "button" at bounding box center [1334, 57] width 17 height 17
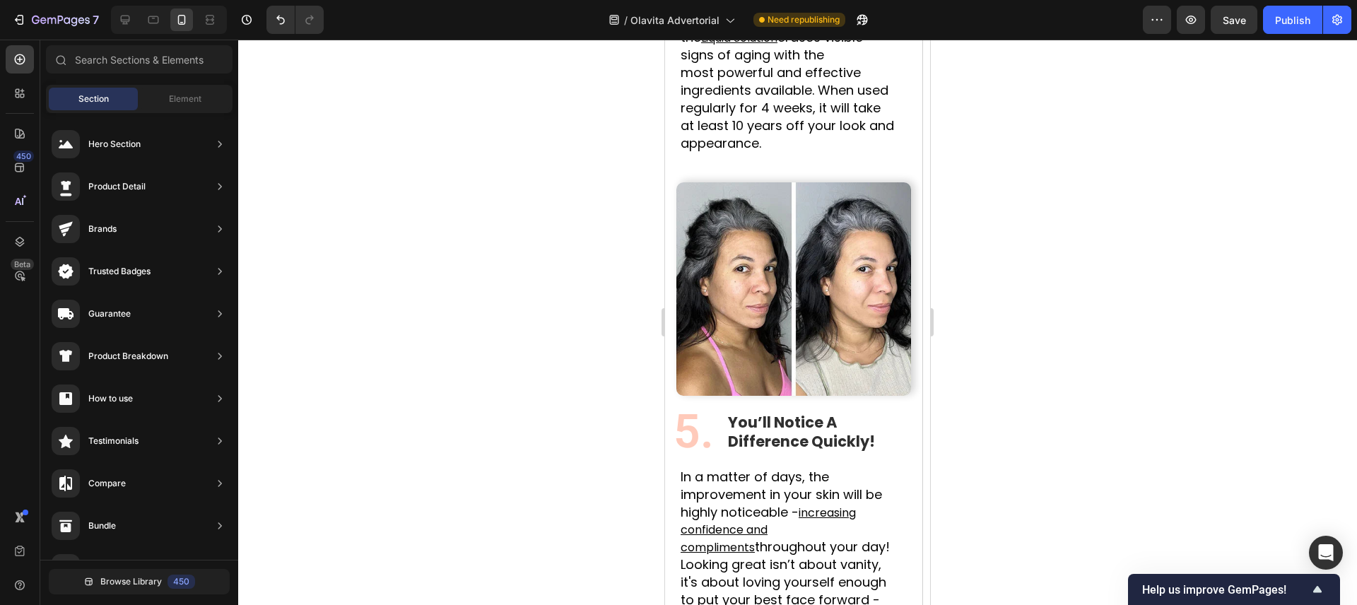
scroll to position [2531, 0]
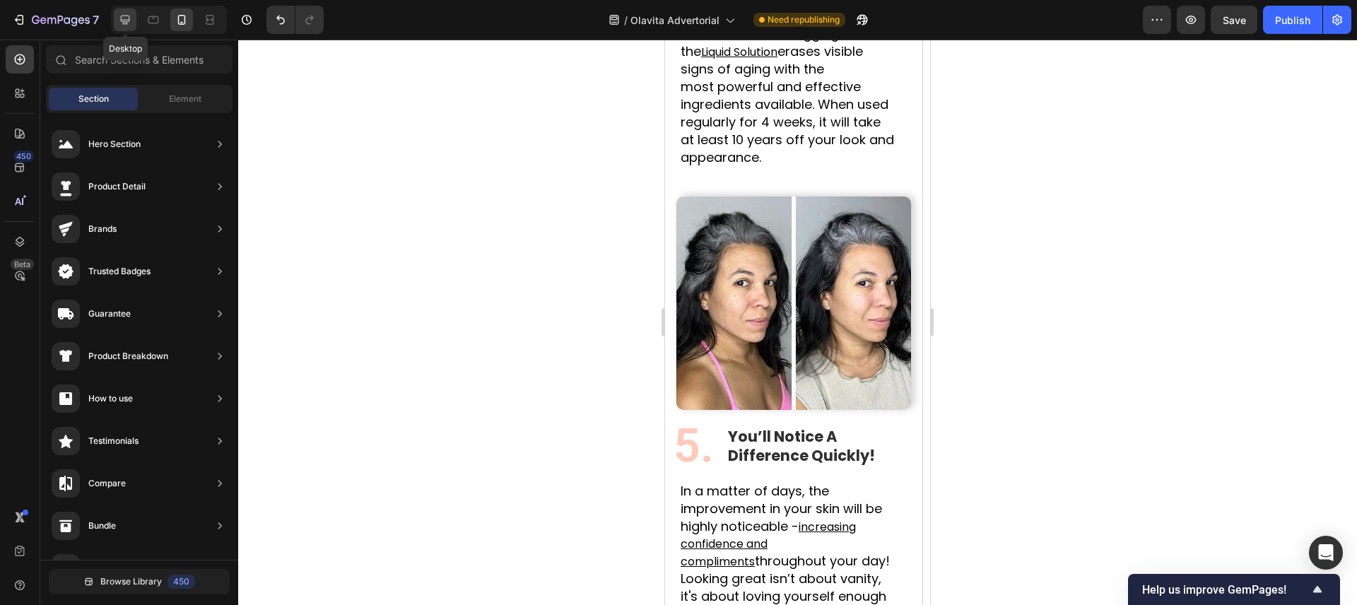
click at [131, 18] on icon at bounding box center [125, 20] width 14 height 14
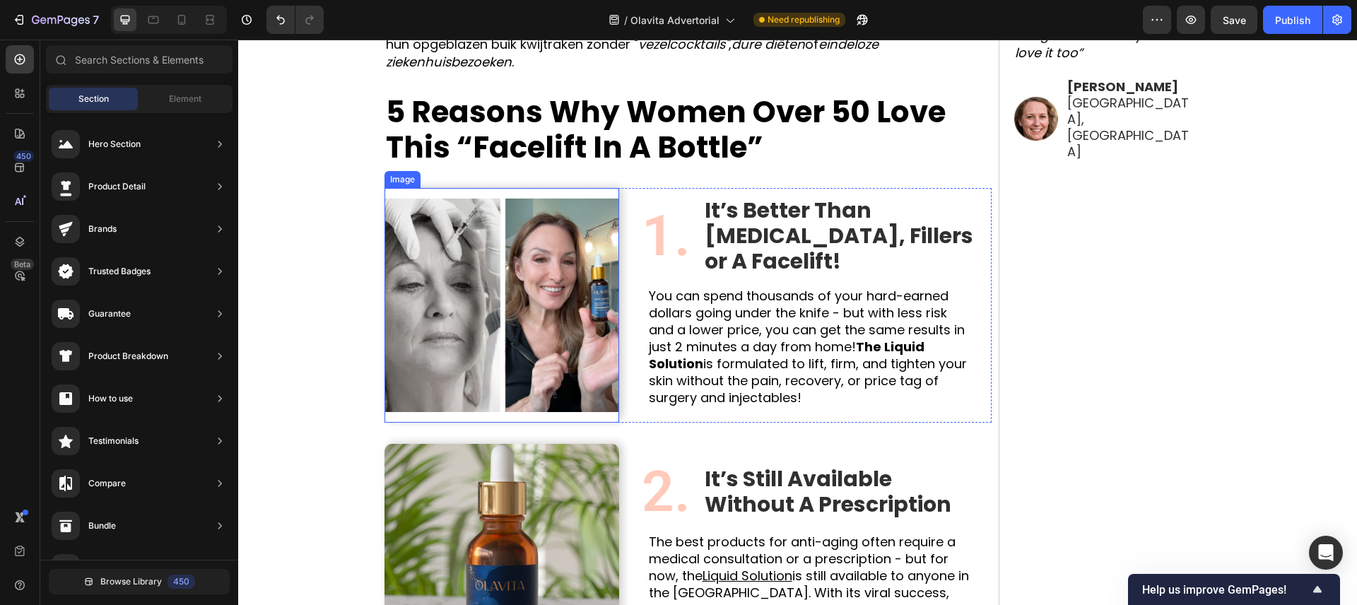
scroll to position [932, 0]
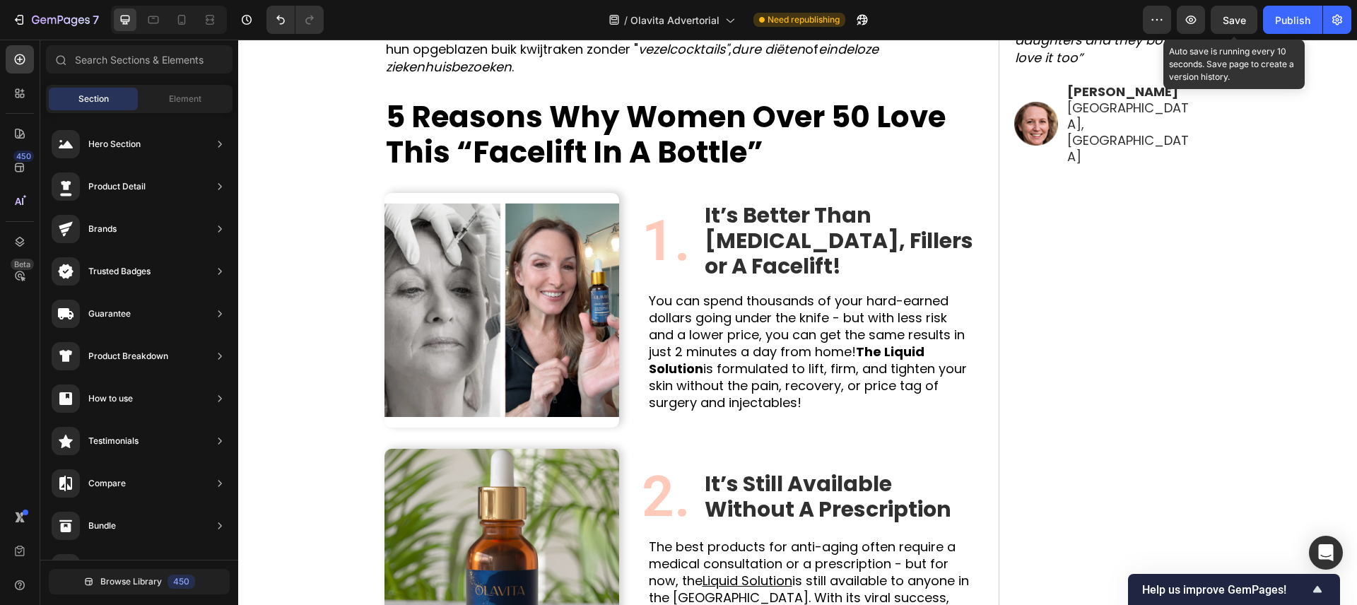
click at [1238, 23] on span "Save" at bounding box center [1234, 20] width 23 height 12
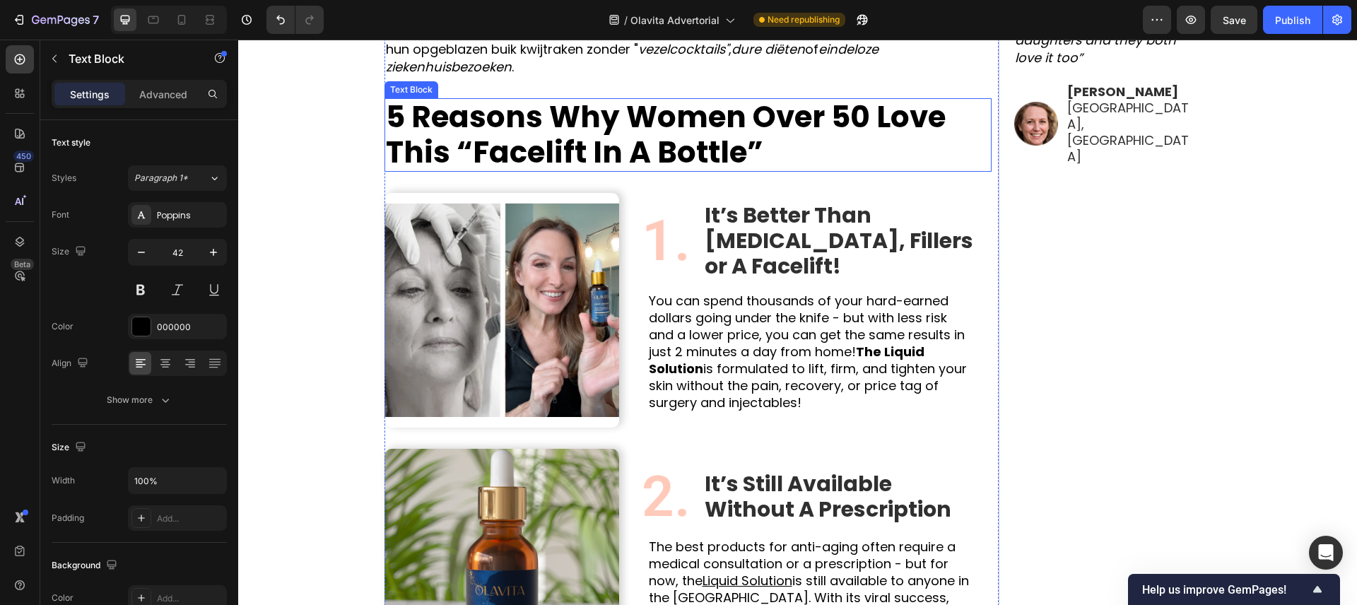
click at [500, 117] on p "5 Reasons Why Women Over 50 Love This “Facelift In A Bottle”" at bounding box center [688, 135] width 604 height 71
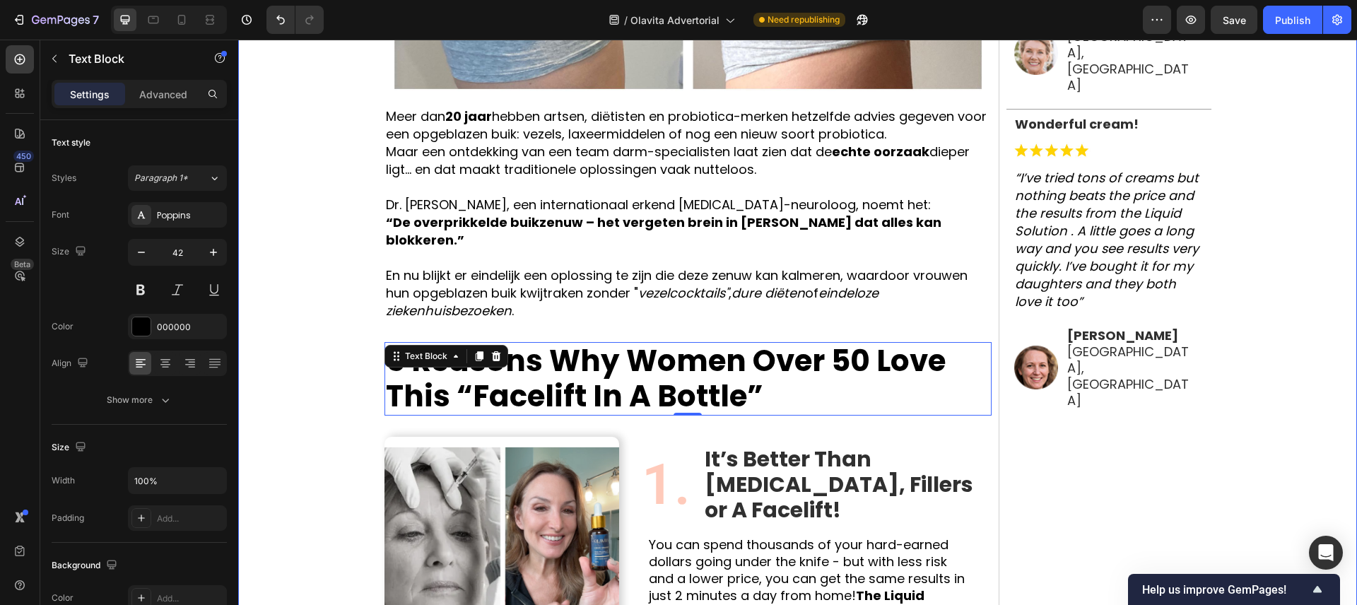
scroll to position [681, 0]
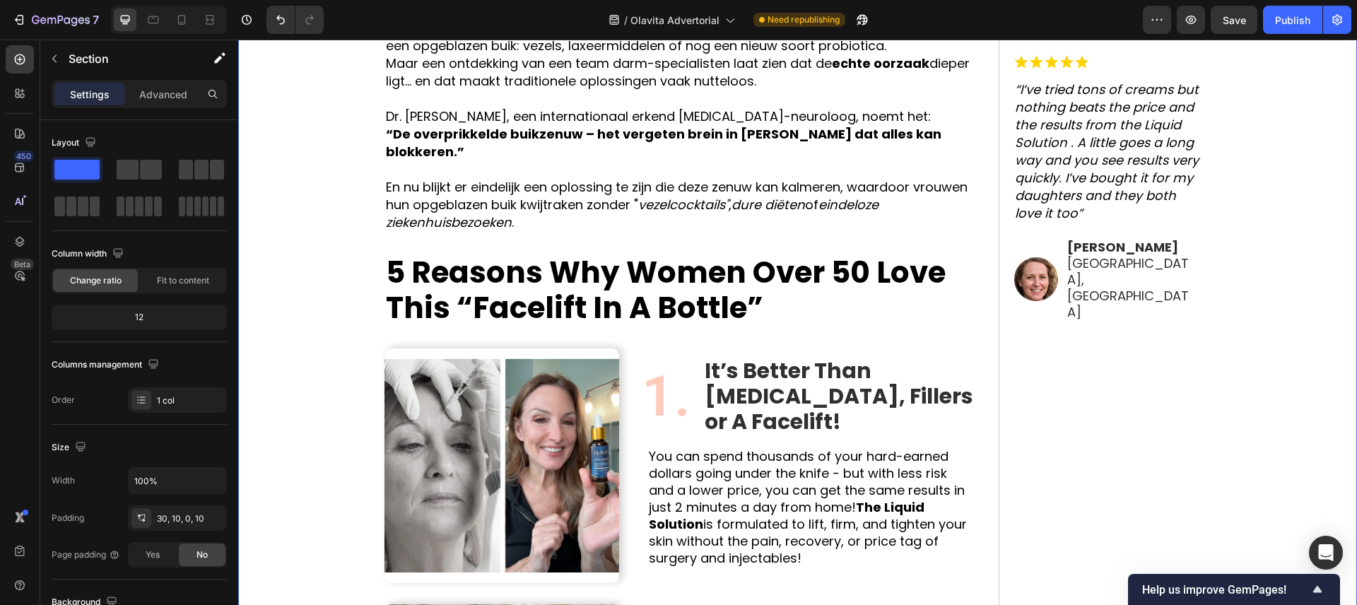
scroll to position [782, 0]
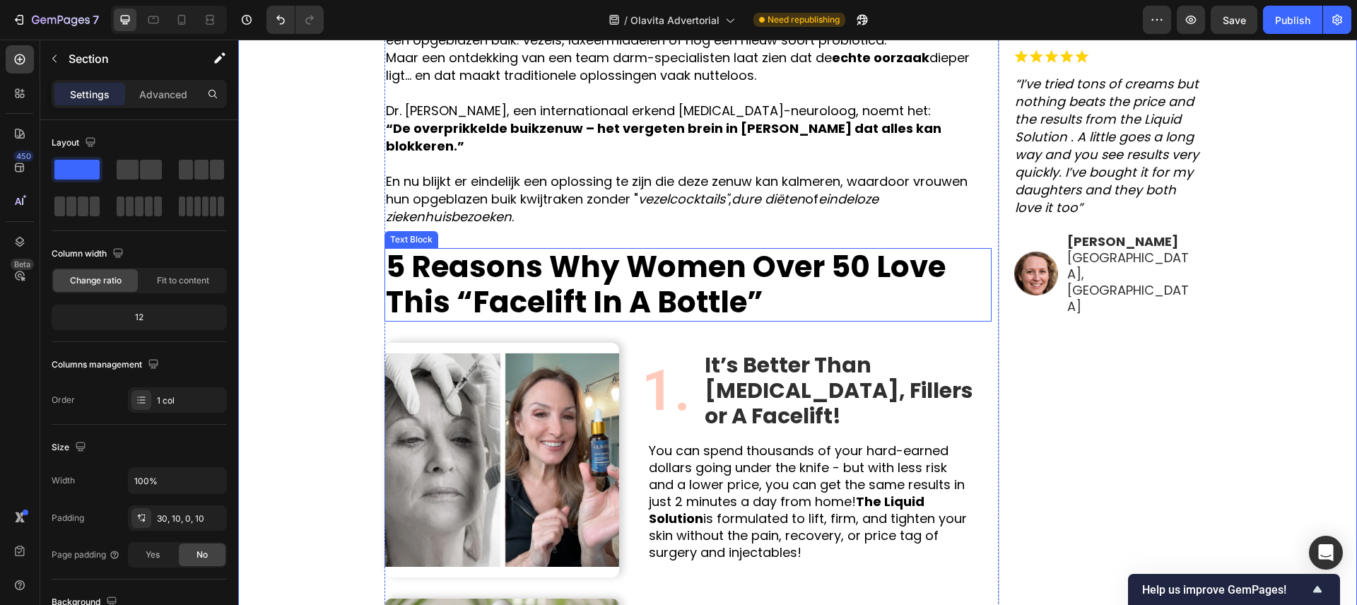
click at [704, 284] on p "5 Reasons Why Women Over 50 Love This “Facelift In A Bottle”" at bounding box center [688, 285] width 604 height 71
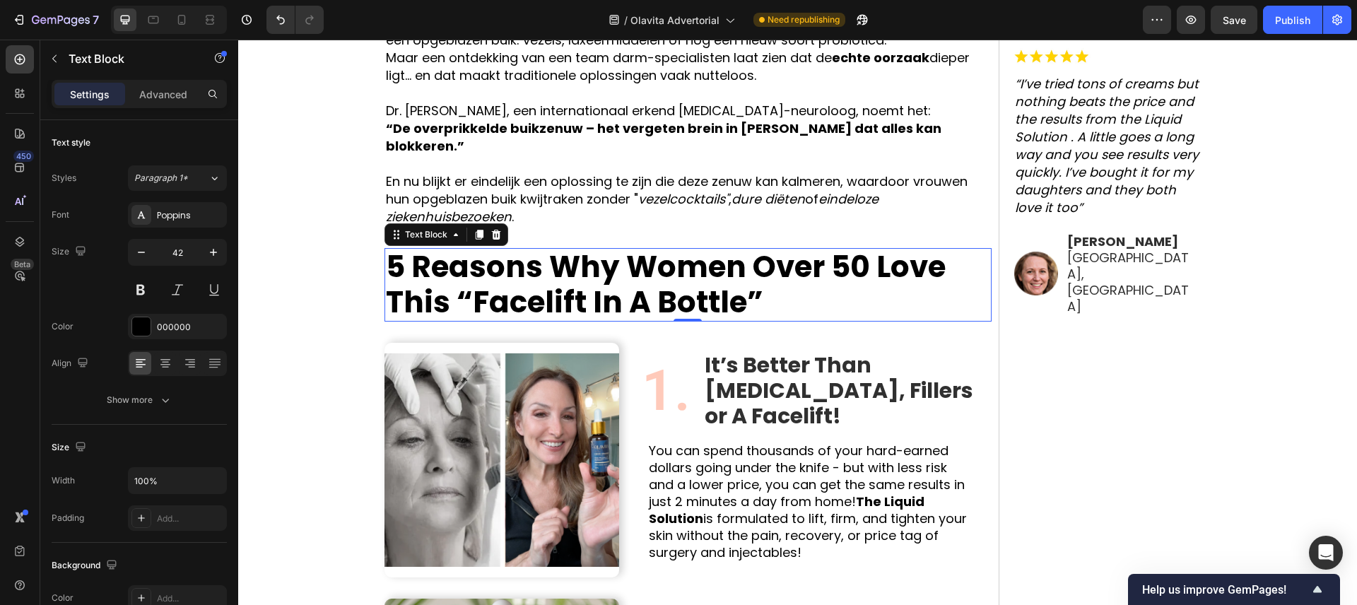
click at [464, 223] on div "Text Block" at bounding box center [447, 234] width 124 height 23
click at [455, 229] on icon at bounding box center [455, 234] width 11 height 11
click at [763, 281] on p "5 Reasons Why Women Over 50 Love This “Facelift In A Bottle”" at bounding box center [688, 285] width 604 height 71
